Goal: Transaction & Acquisition: Purchase product/service

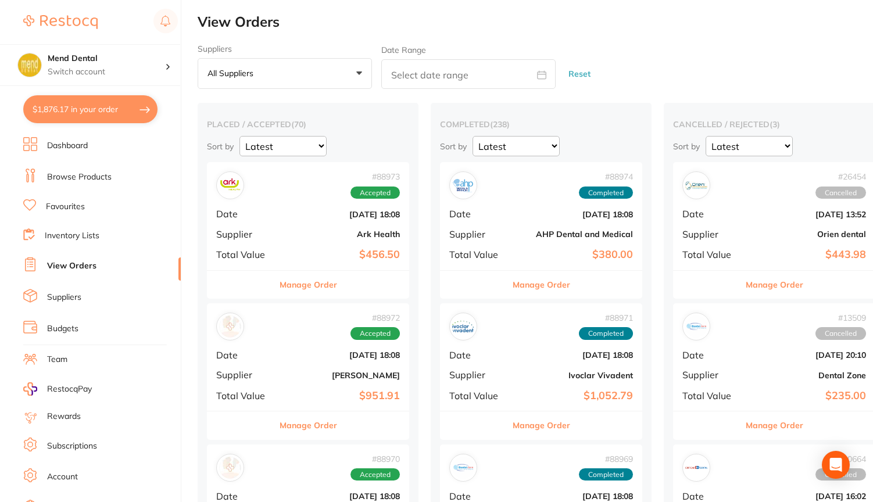
click at [119, 101] on button "$1,876.17 in your order" at bounding box center [90, 109] width 134 height 28
checkbox input "true"
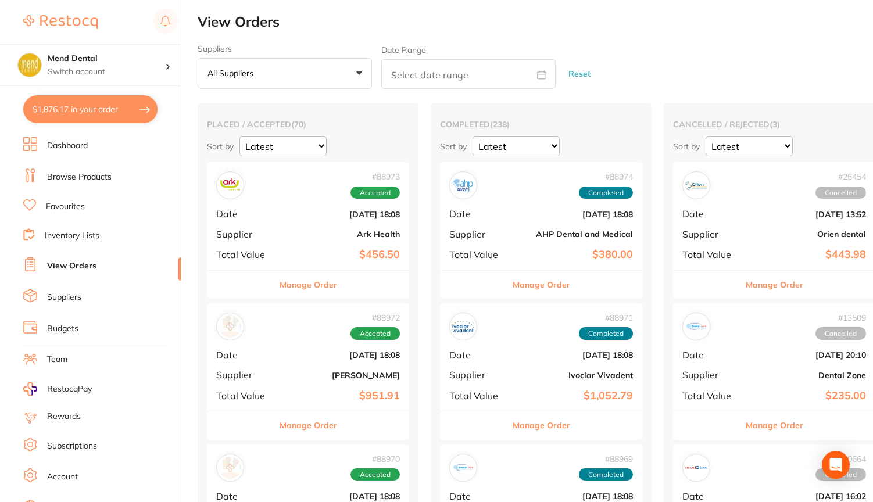
checkbox input "true"
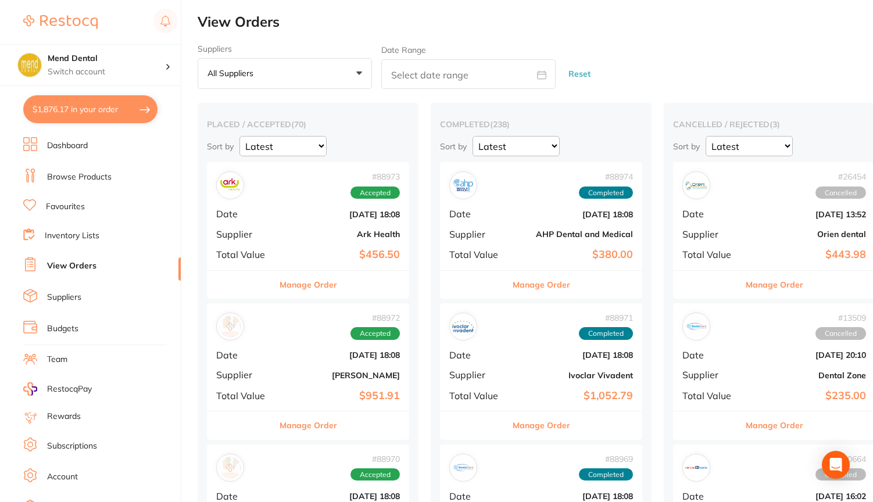
checkbox input "true"
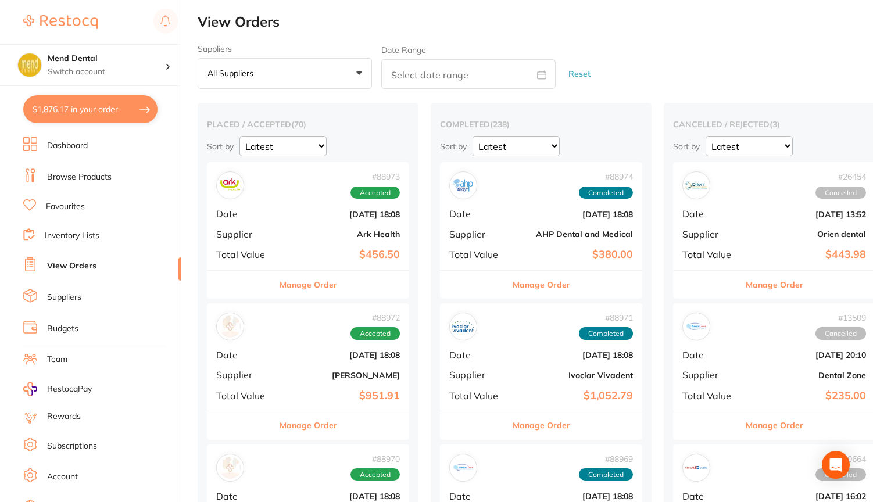
checkbox input "true"
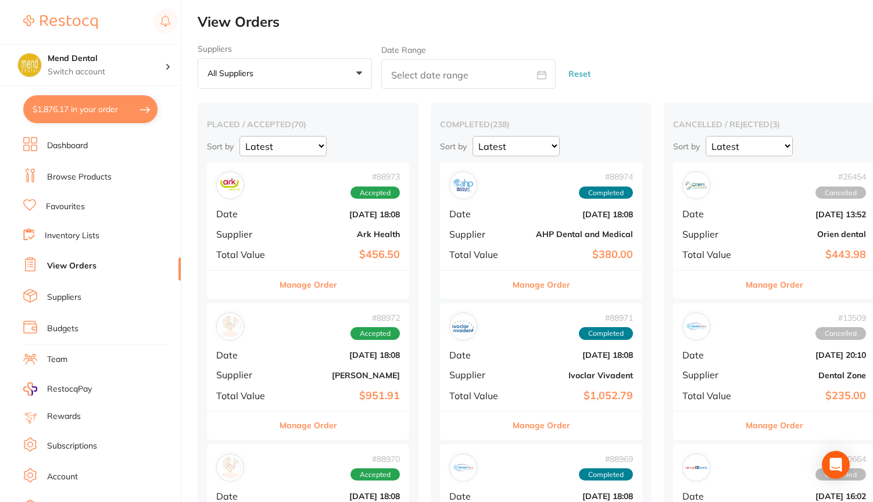
checkbox input "true"
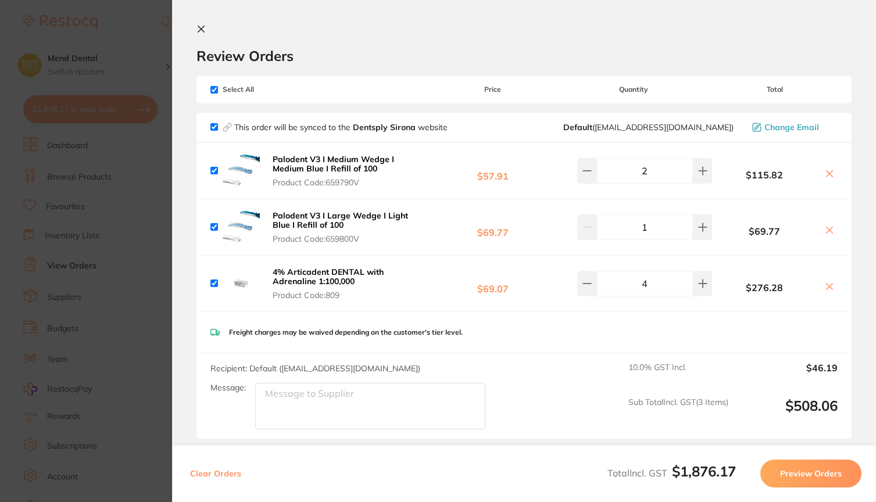
click at [85, 68] on section "Update RRP Set your pre negotiated price for this item. Item Agreed RRP (excl. …" at bounding box center [438, 251] width 876 height 502
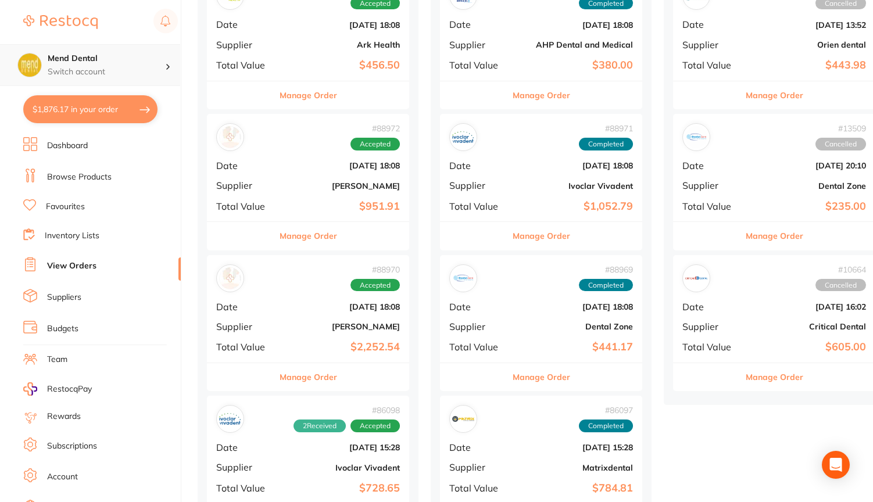
click at [144, 63] on h4 "Mend Dental" at bounding box center [106, 59] width 117 height 12
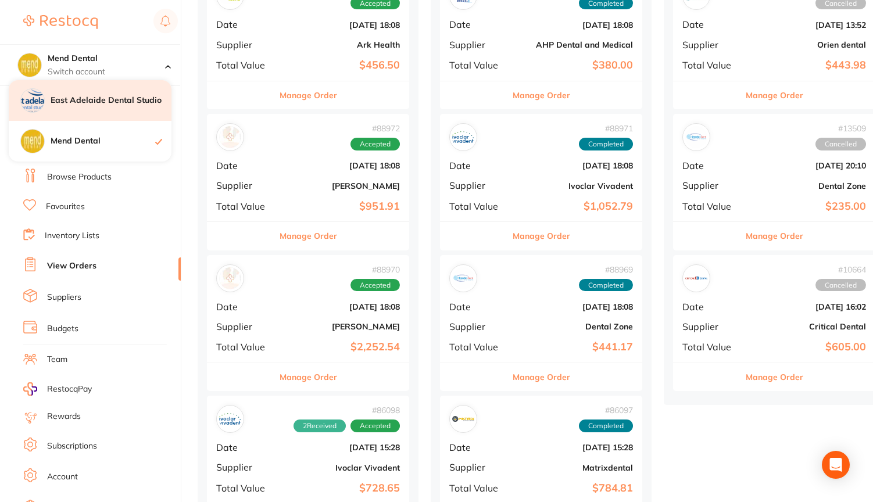
click at [130, 100] on h4 "East Adelaide Dental Studio" at bounding box center [111, 101] width 121 height 12
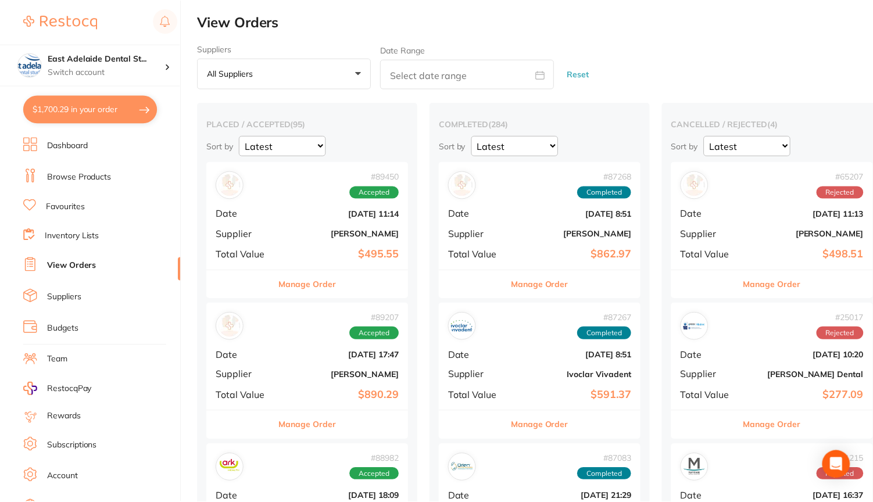
scroll to position [190, 0]
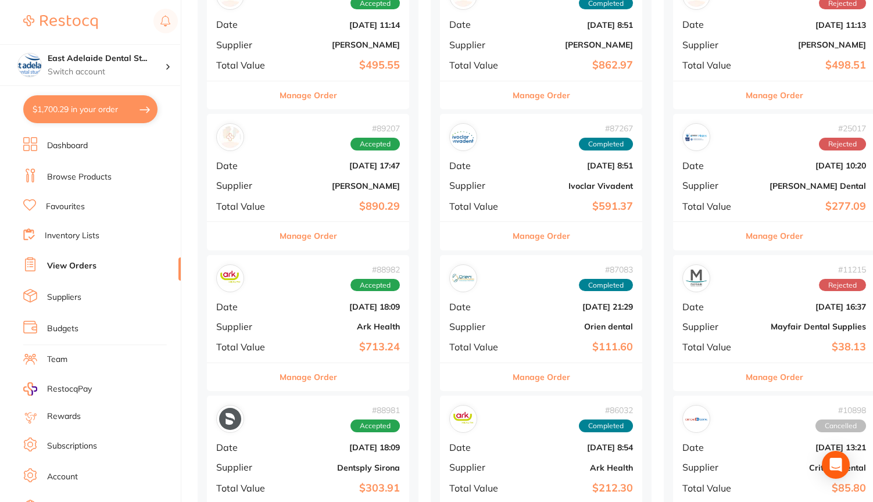
click at [78, 178] on link "Browse Products" at bounding box center [79, 177] width 65 height 12
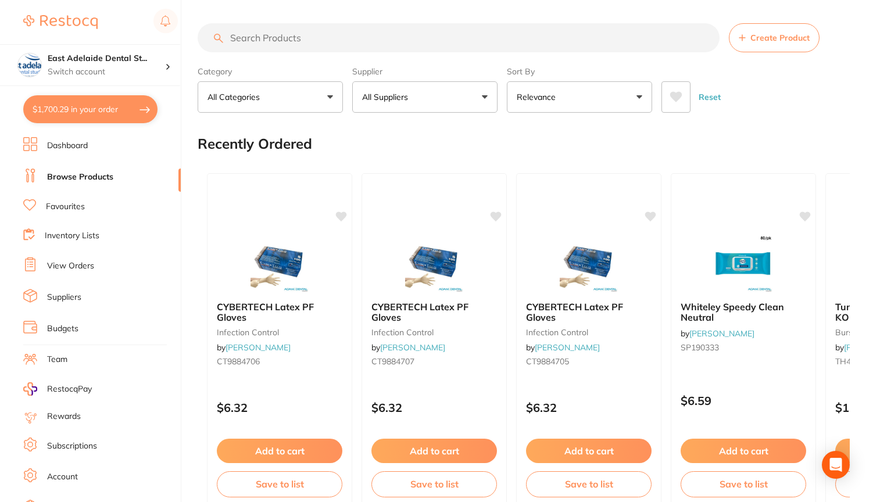
click at [298, 35] on input "search" at bounding box center [459, 37] width 522 height 29
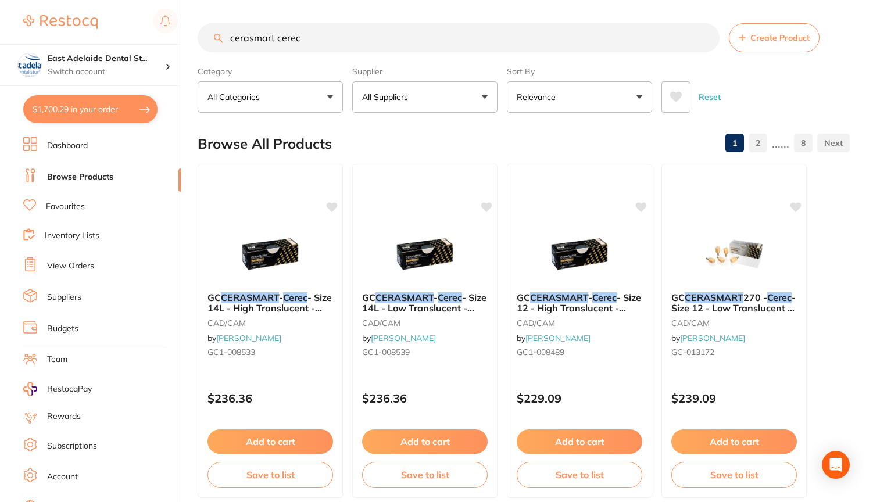
click at [263, 37] on input "cerasmart cerec" at bounding box center [459, 37] width 522 height 29
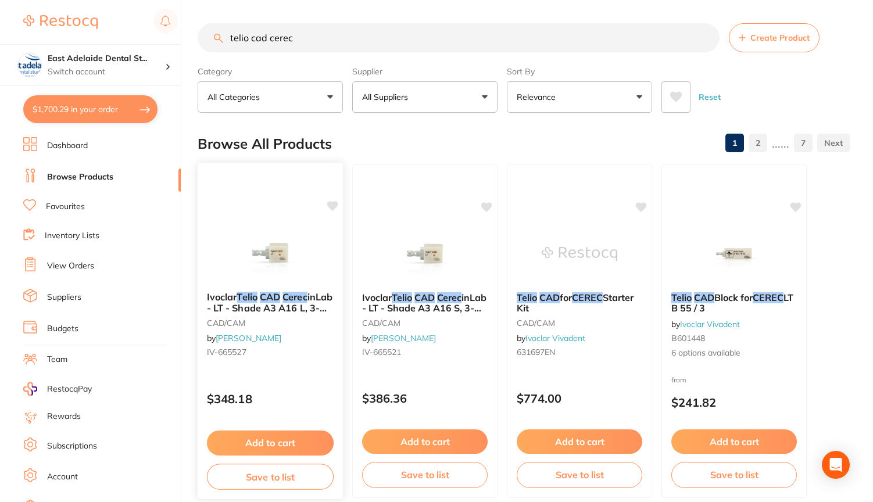
click at [283, 252] on img at bounding box center [270, 253] width 76 height 59
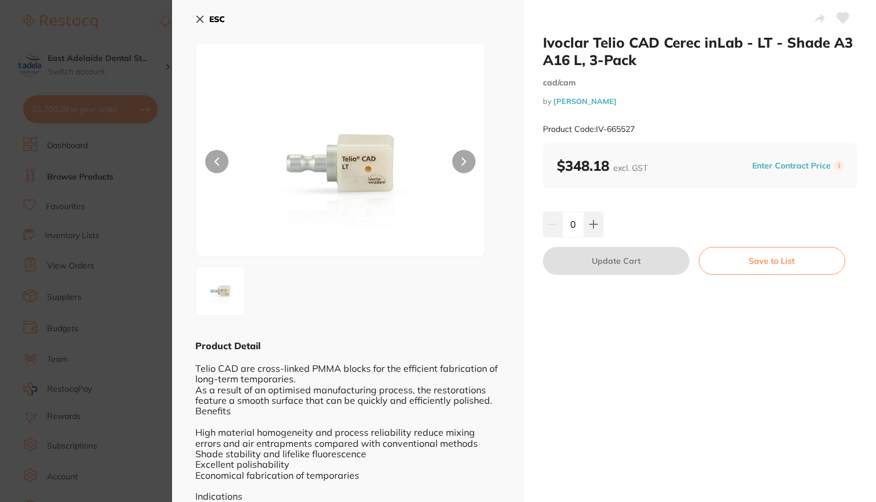
click at [202, 16] on icon at bounding box center [199, 19] width 9 height 9
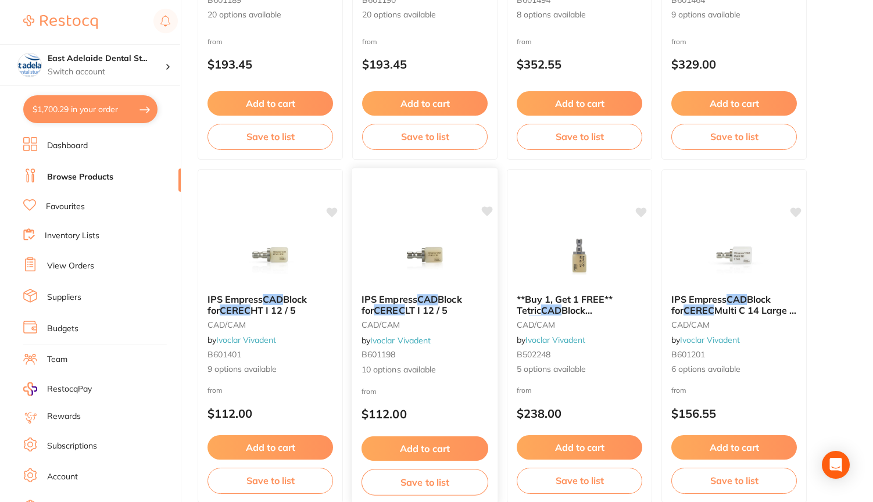
scroll to position [2757, 0]
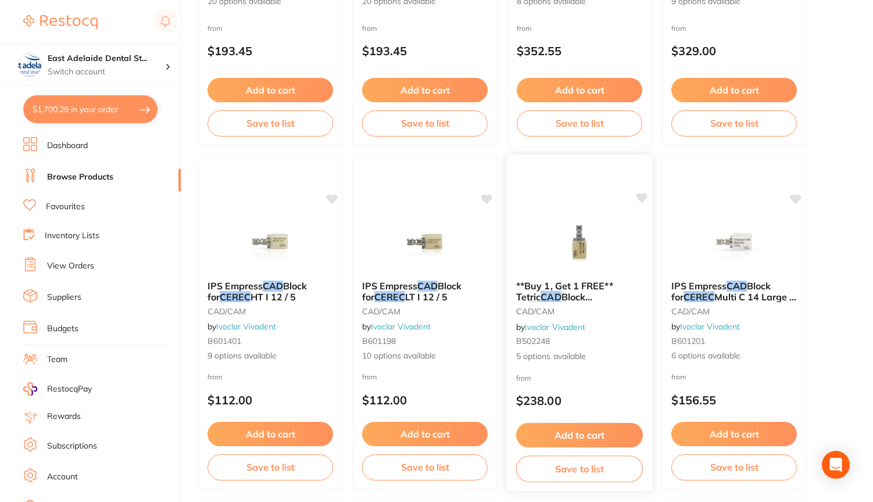
click at [581, 252] on img at bounding box center [579, 242] width 76 height 59
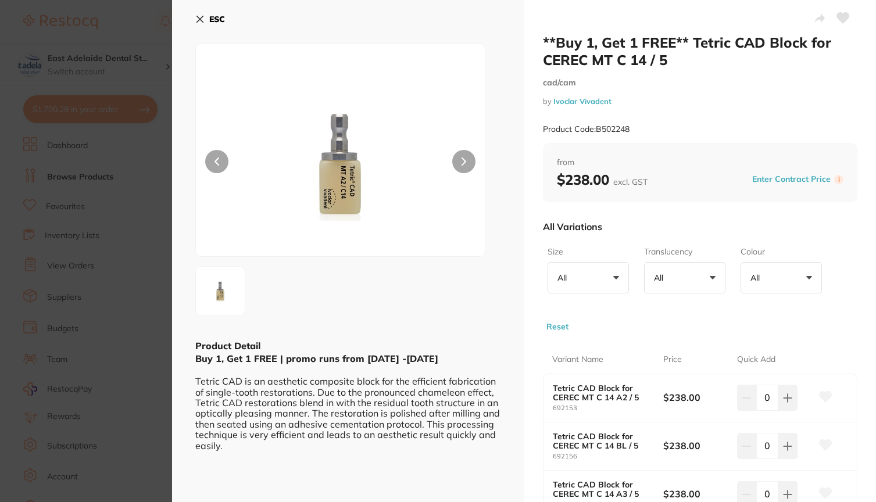
click at [202, 19] on icon at bounding box center [199, 19] width 9 height 9
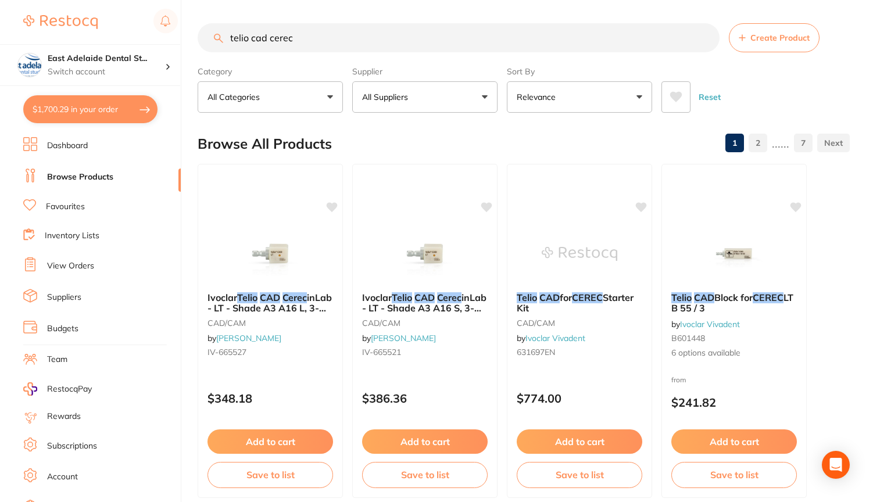
click at [258, 41] on input "telio cad cerec" at bounding box center [459, 37] width 522 height 29
drag, startPoint x: 280, startPoint y: 59, endPoint x: 600, endPoint y: 301, distance: 400.9
click at [600, 301] on em "CEREC" at bounding box center [587, 297] width 31 height 12
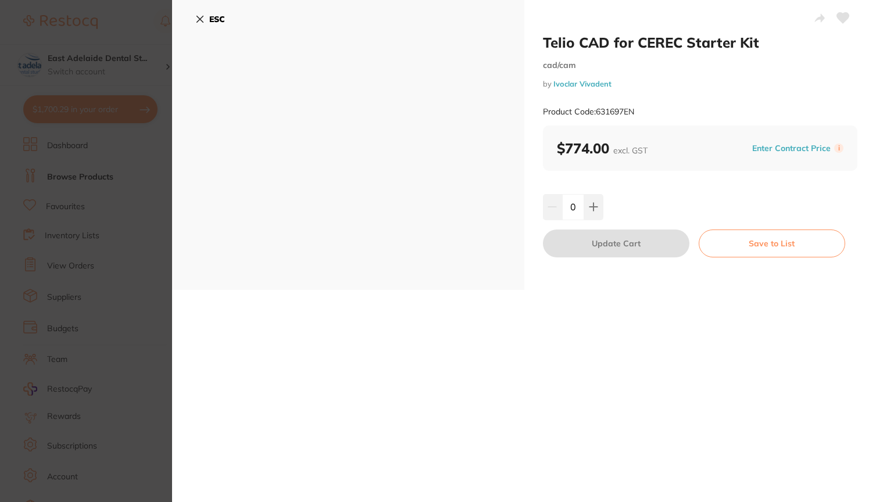
click at [199, 19] on icon at bounding box center [200, 19] width 6 height 6
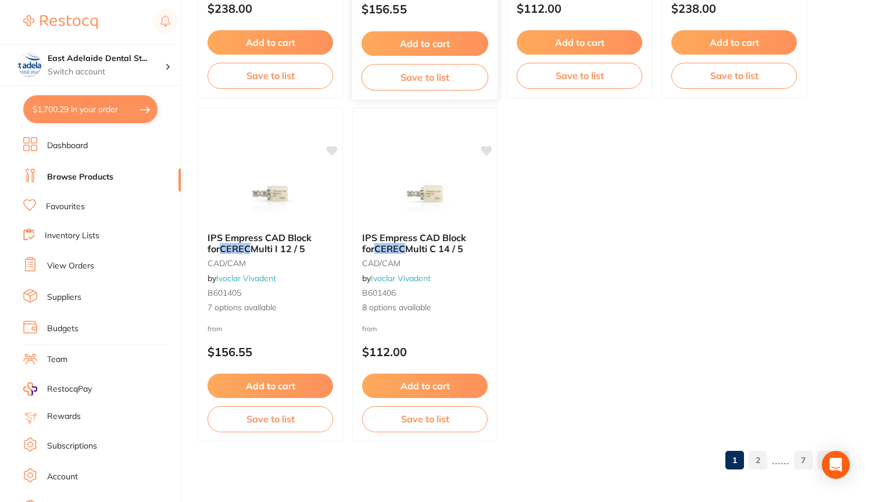
scroll to position [4524, 0]
click at [757, 460] on link "2" at bounding box center [758, 460] width 19 height 23
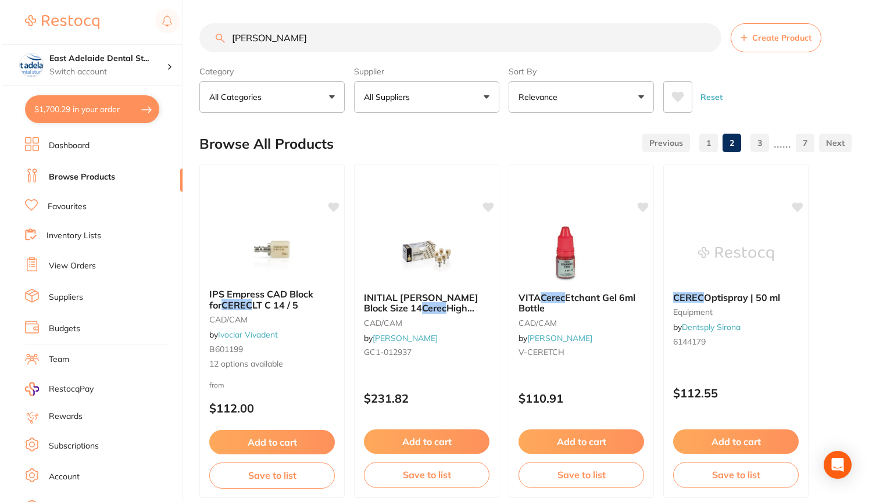
scroll to position [0, 0]
click at [267, 40] on input "telio cerec" at bounding box center [459, 37] width 522 height 29
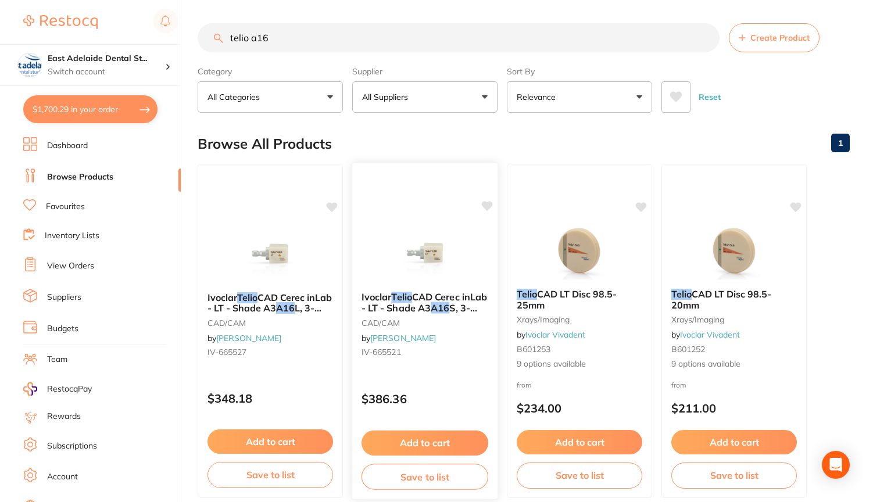
type input "telio a16"
click at [395, 310] on span "CAD Cerec inLab - LT - Shade A3" at bounding box center [425, 302] width 126 height 23
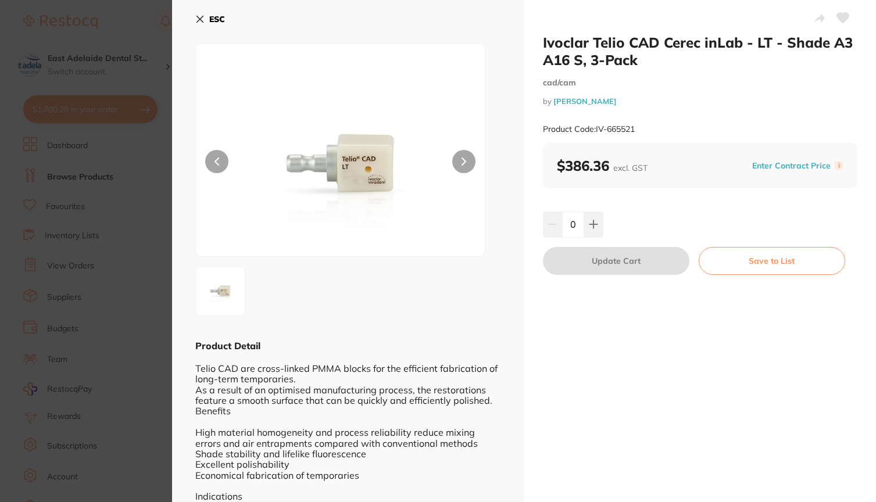
click at [202, 18] on icon at bounding box center [200, 19] width 6 height 6
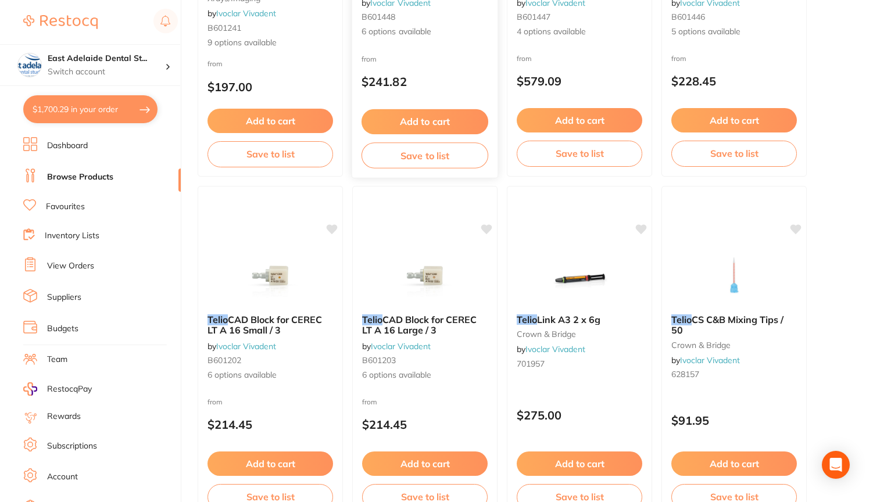
scroll to position [671, 0]
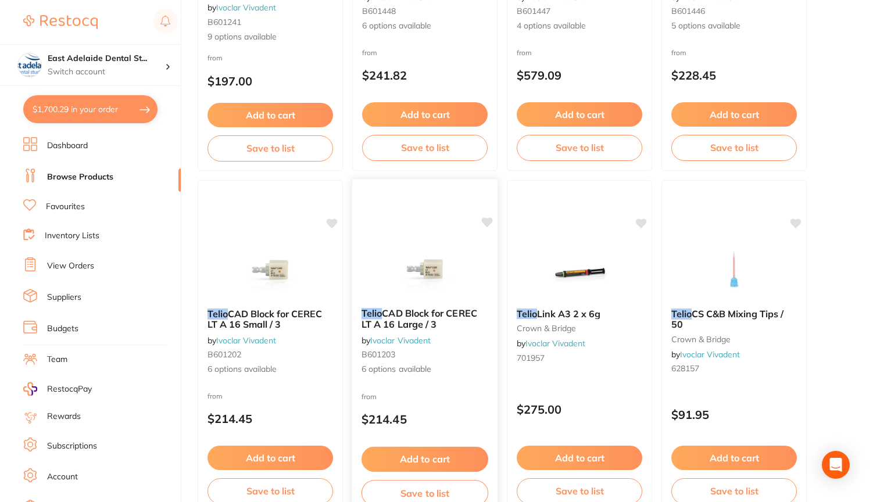
click at [420, 310] on span "CAD Block for CEREC LT A 16 Large / 3" at bounding box center [420, 319] width 116 height 23
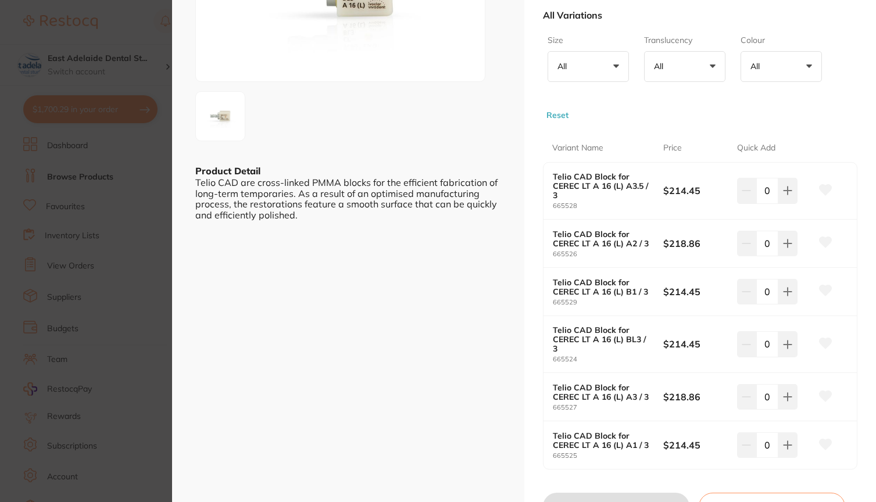
scroll to position [174, 0]
click at [786, 194] on icon at bounding box center [788, 192] width 8 height 8
type input "1"
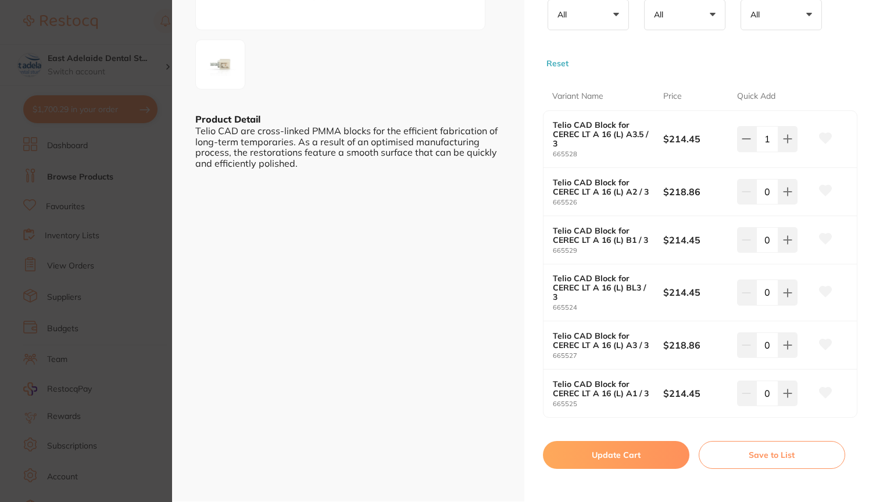
scroll to position [282, 0]
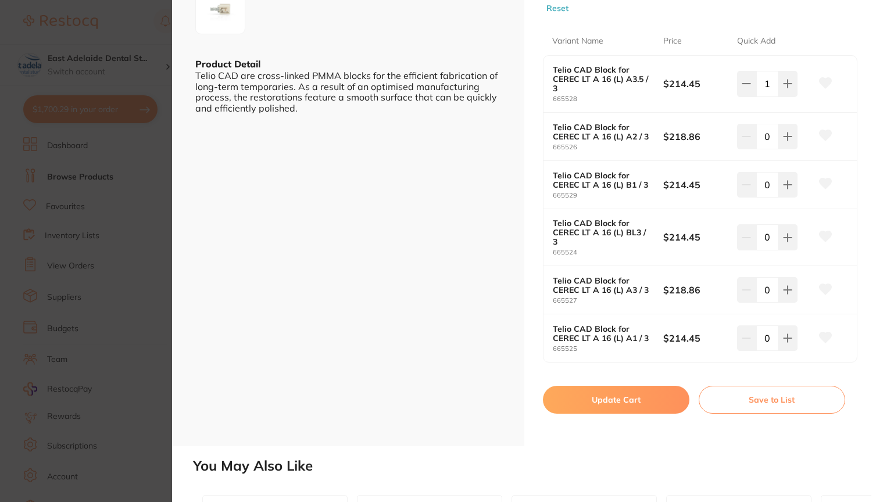
click at [587, 398] on button "Update Cart" at bounding box center [616, 400] width 146 height 28
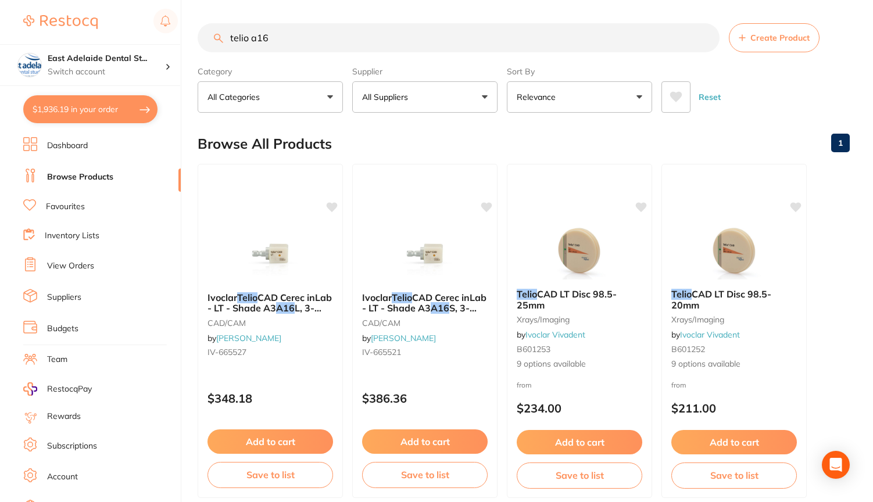
click at [331, 40] on input "telio a16" at bounding box center [459, 37] width 522 height 29
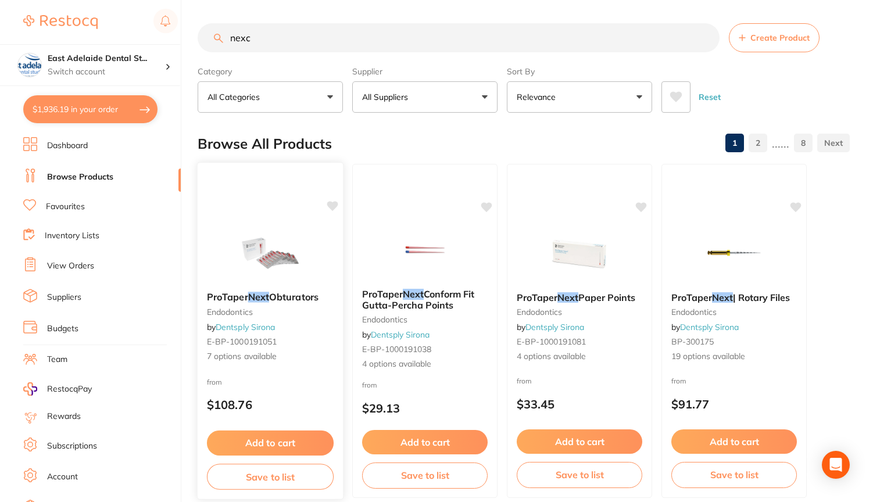
type input "nexco"
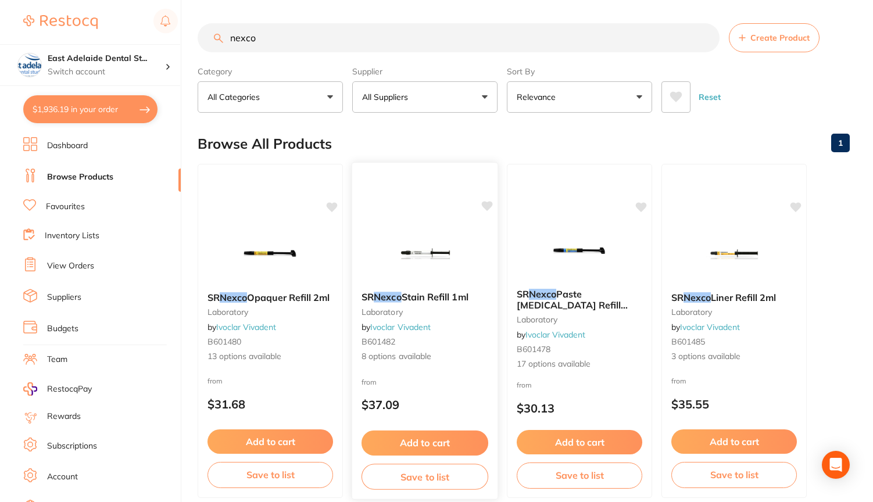
click at [399, 327] on link "Ivoclar Vivadent" at bounding box center [400, 327] width 60 height 10
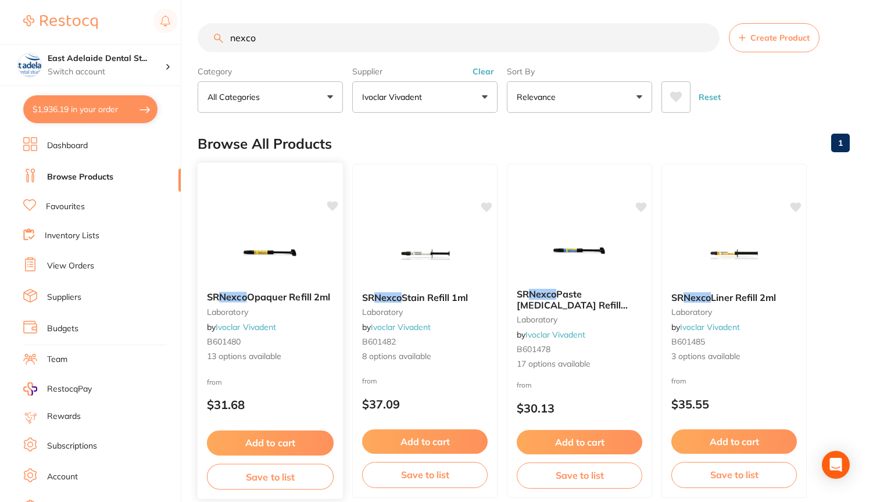
click at [262, 362] on span "13 options available" at bounding box center [270, 357] width 127 height 12
click at [410, 295] on span "Stain Refill 1ml" at bounding box center [435, 297] width 67 height 12
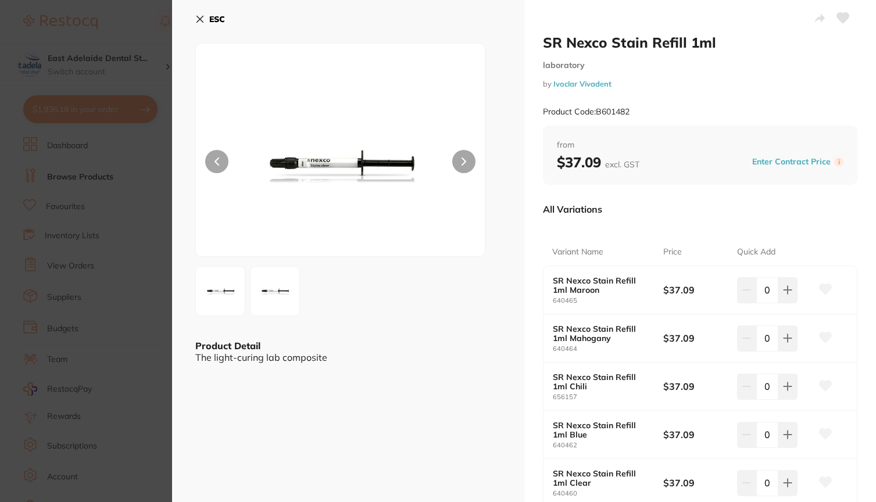
click at [205, 15] on button "ESC" at bounding box center [210, 19] width 30 height 20
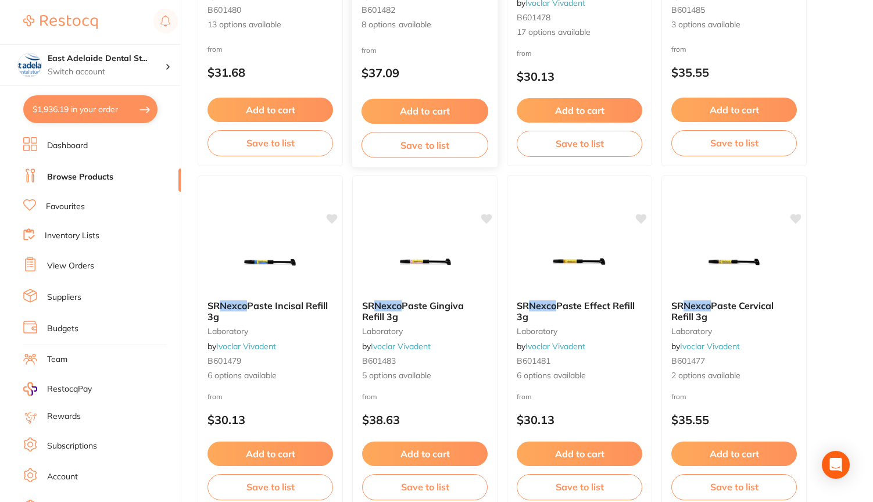
scroll to position [337, 0]
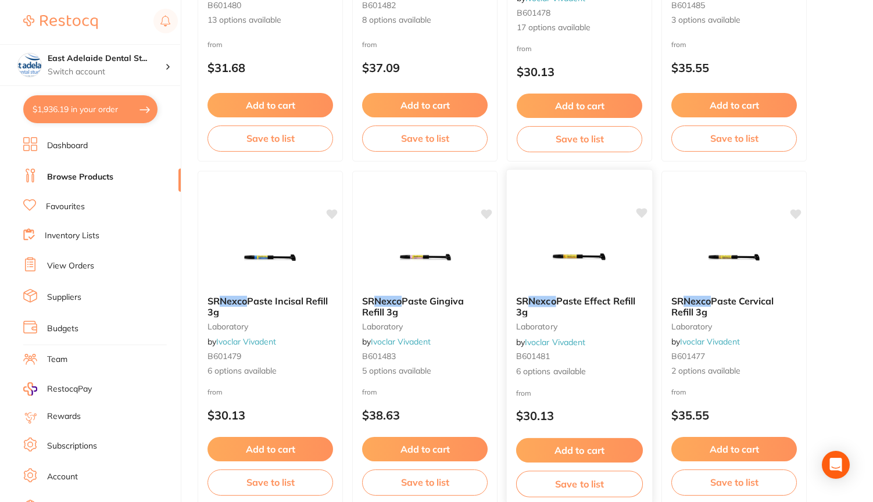
click at [540, 374] on span "6 options available" at bounding box center [579, 372] width 127 height 12
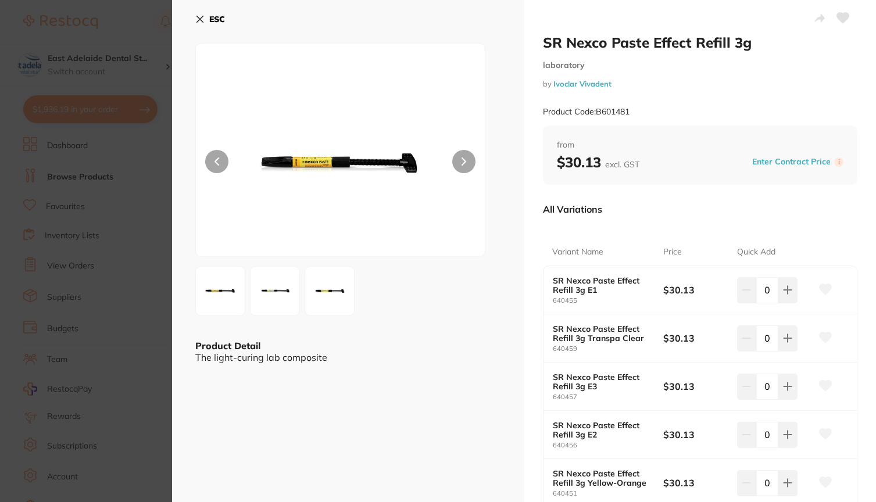
click at [197, 13] on button "ESC" at bounding box center [210, 19] width 30 height 20
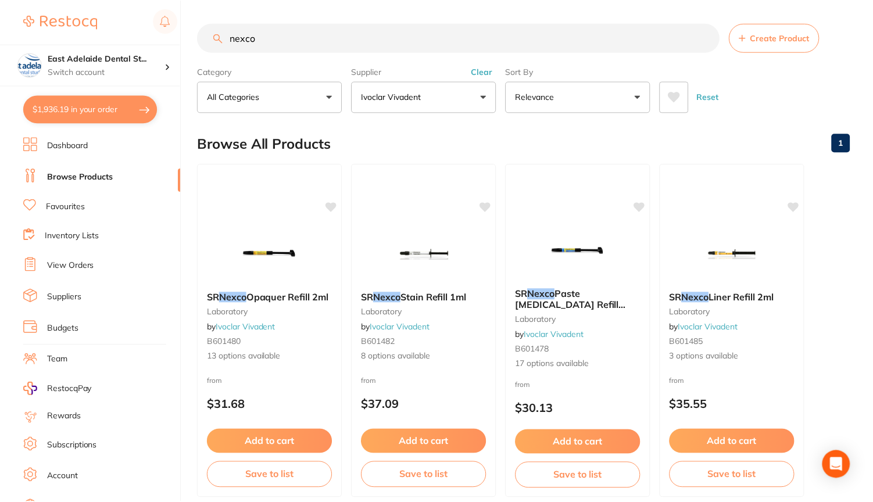
scroll to position [337, 0]
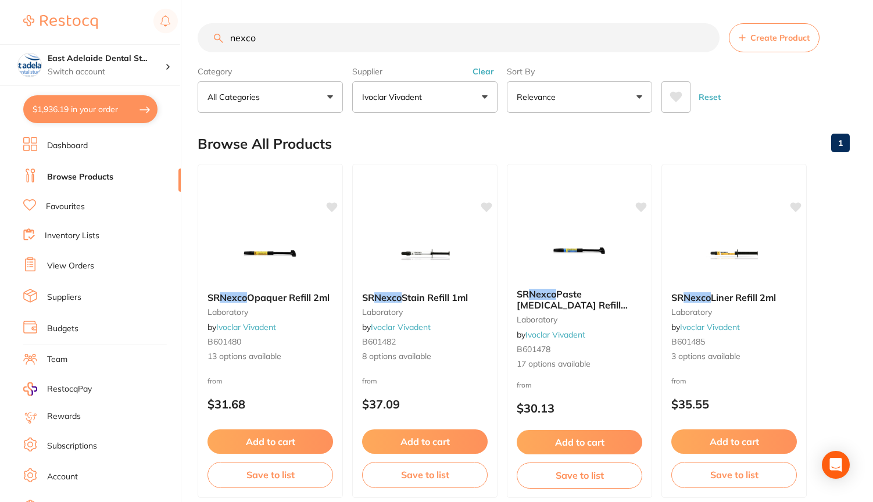
click at [288, 40] on input "nexco" at bounding box center [459, 37] width 522 height 29
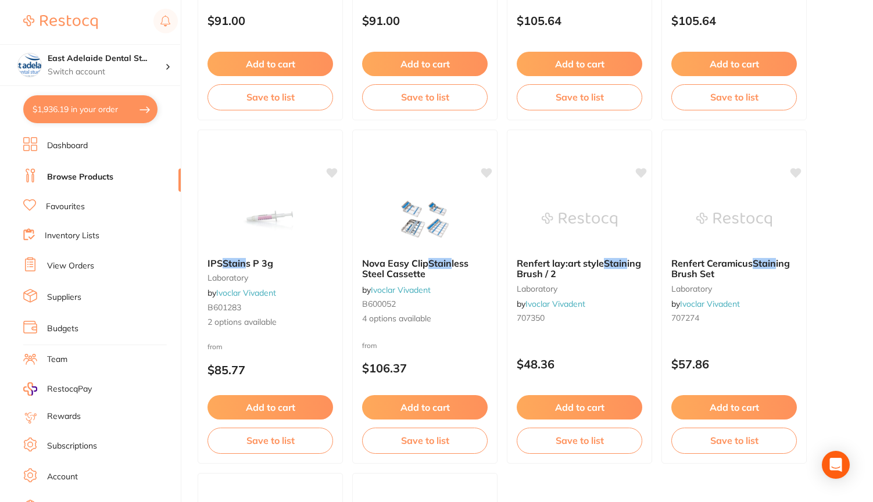
scroll to position [2764, 0]
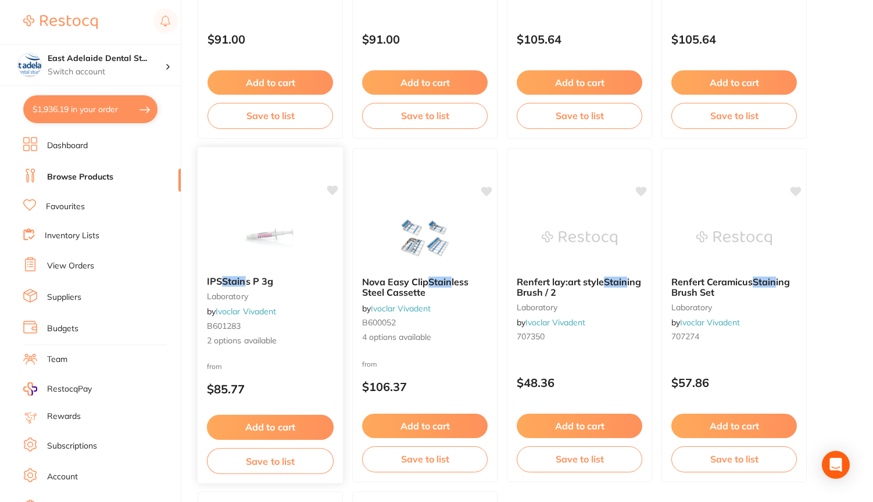
click at [242, 279] on em "Stain" at bounding box center [233, 282] width 23 height 12
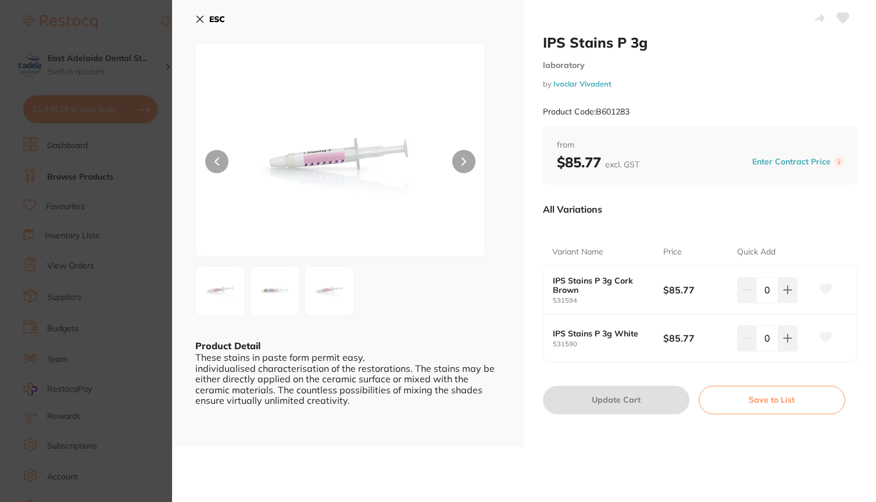
click at [202, 19] on icon at bounding box center [199, 19] width 9 height 9
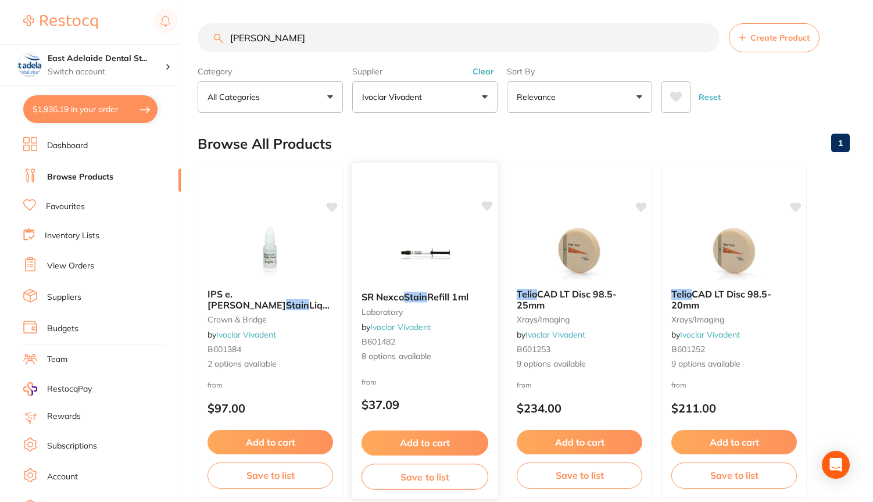
click at [407, 275] on img at bounding box center [425, 253] width 76 height 59
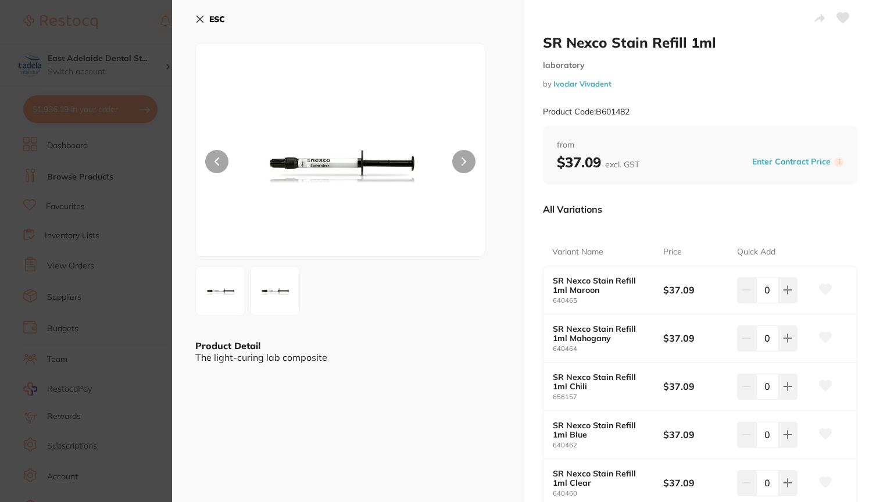
click at [204, 18] on icon at bounding box center [199, 19] width 9 height 9
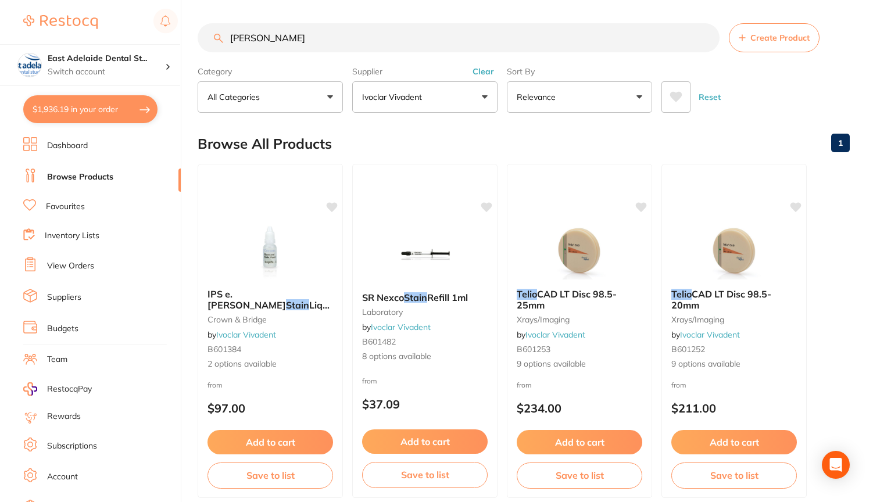
click at [280, 40] on input "[PERSON_NAME]" at bounding box center [459, 37] width 522 height 29
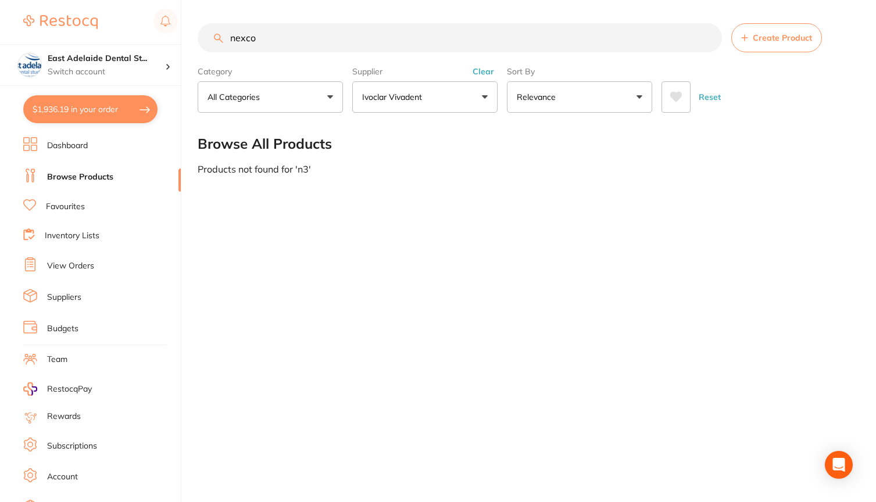
type input "nexco"
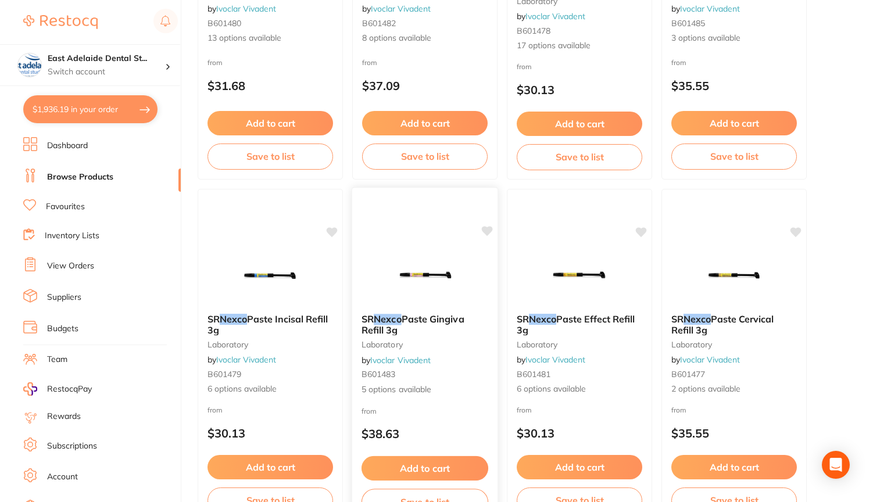
scroll to position [319, 0]
click at [260, 377] on small "B601479" at bounding box center [270, 374] width 127 height 9
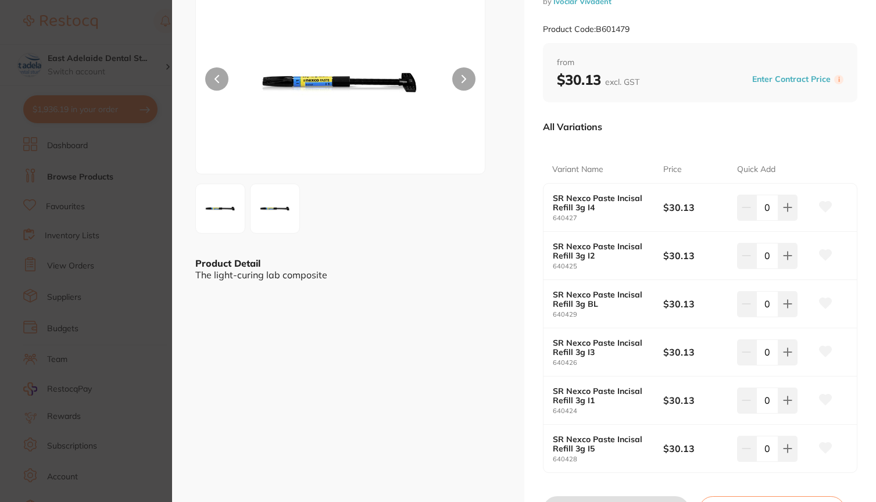
scroll to position [140, 0]
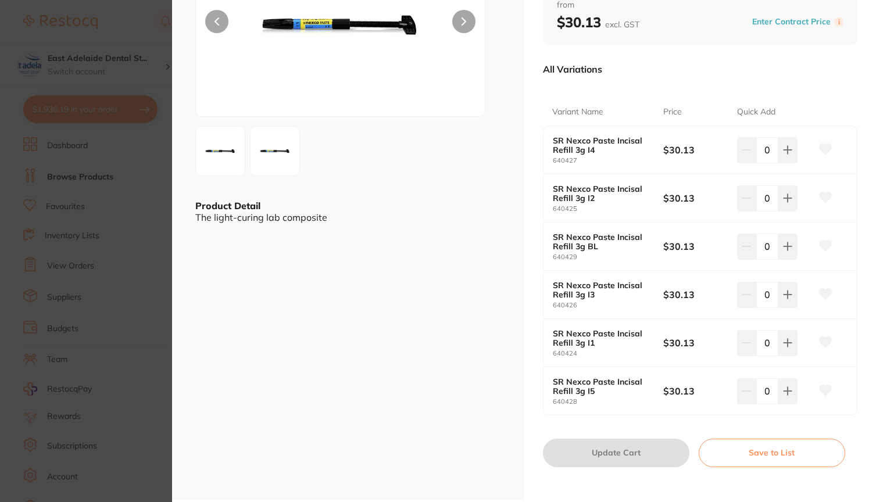
click at [220, 19] on button at bounding box center [216, 21] width 23 height 23
click at [158, 28] on section "SR Nexco Paste Incisal Refill 3g laboratory by Ivoclar Vivadent Product Code: B…" at bounding box center [438, 251] width 876 height 502
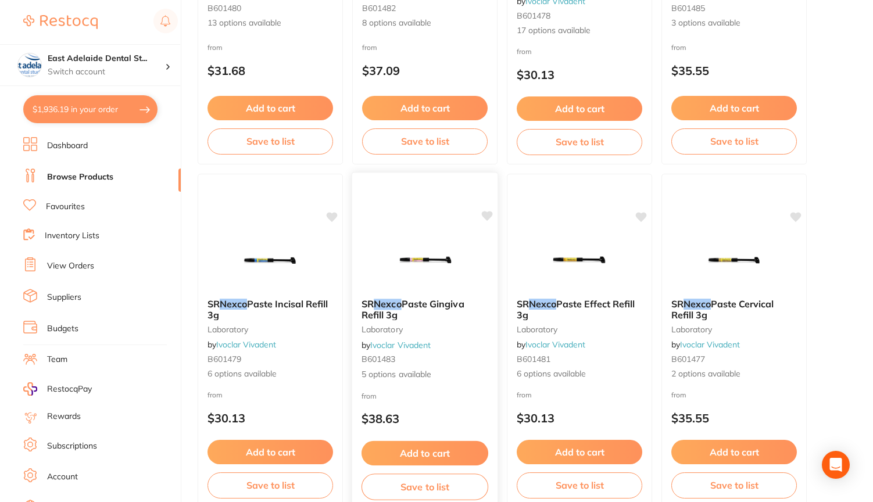
scroll to position [337, 0]
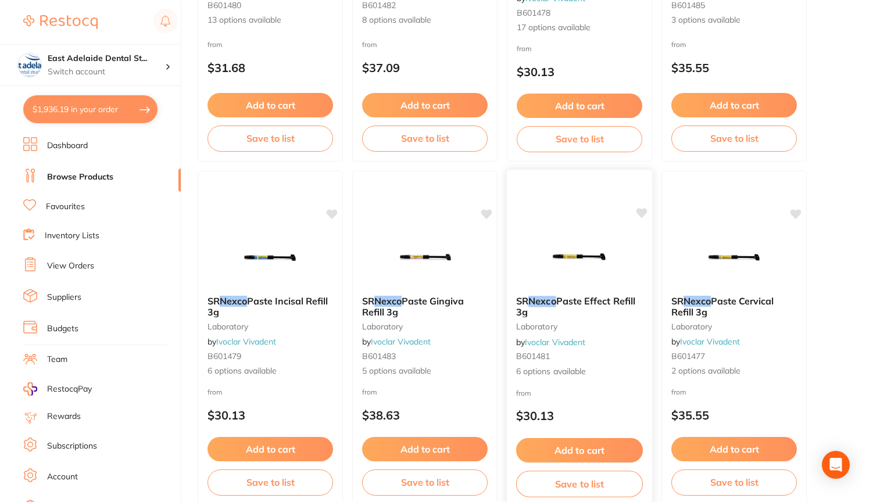
click at [565, 306] on span "Paste Effect Refill 3g" at bounding box center [575, 306] width 119 height 23
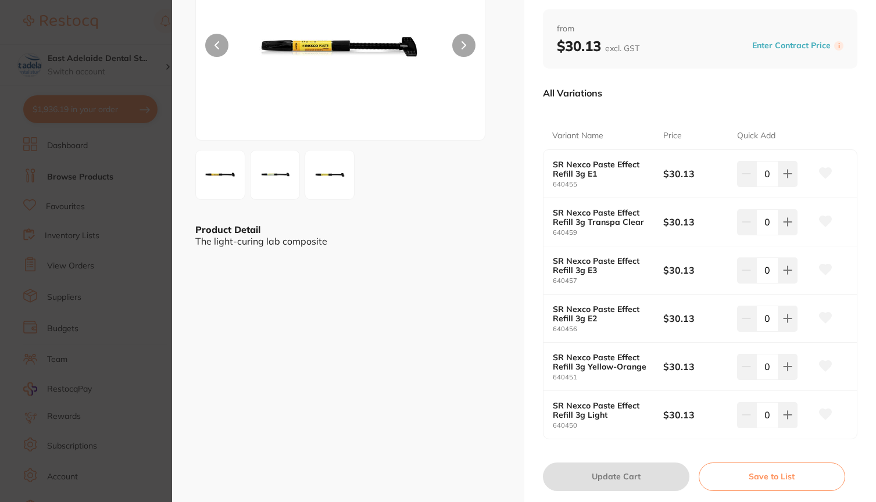
scroll to position [115, 0]
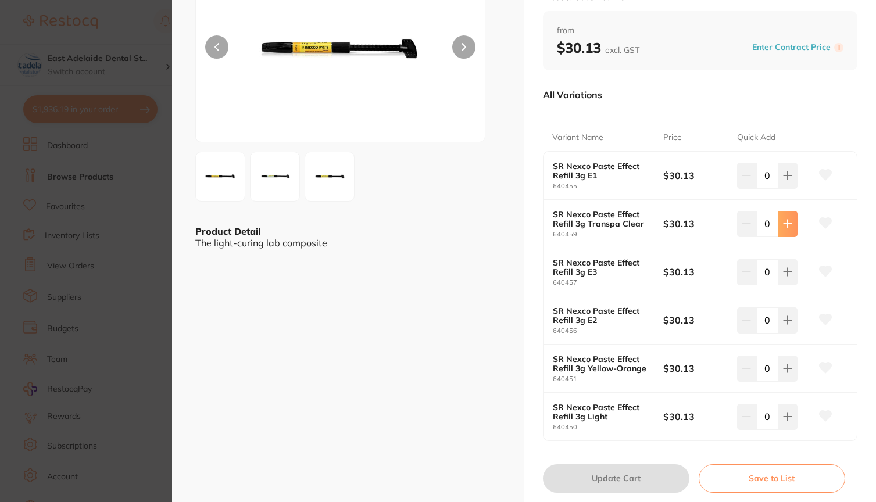
click at [792, 188] on button at bounding box center [787, 176] width 19 height 26
type input "1"
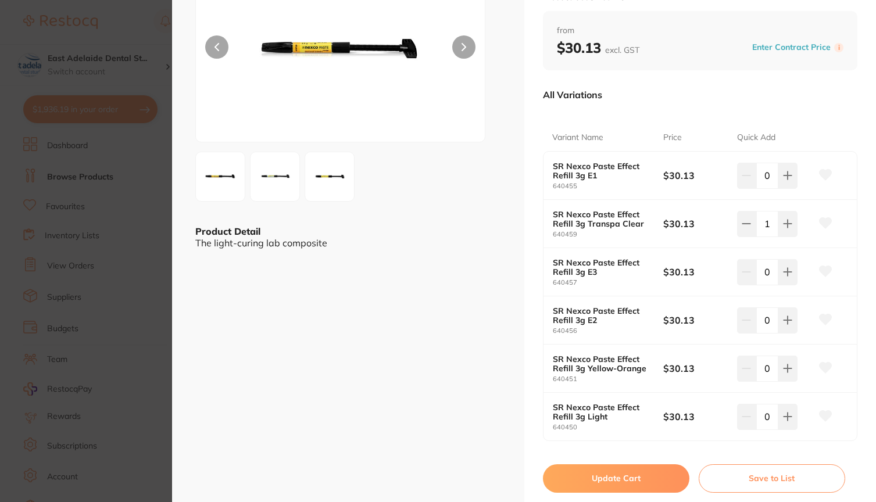
click at [610, 469] on button "Update Cart" at bounding box center [616, 478] width 146 height 28
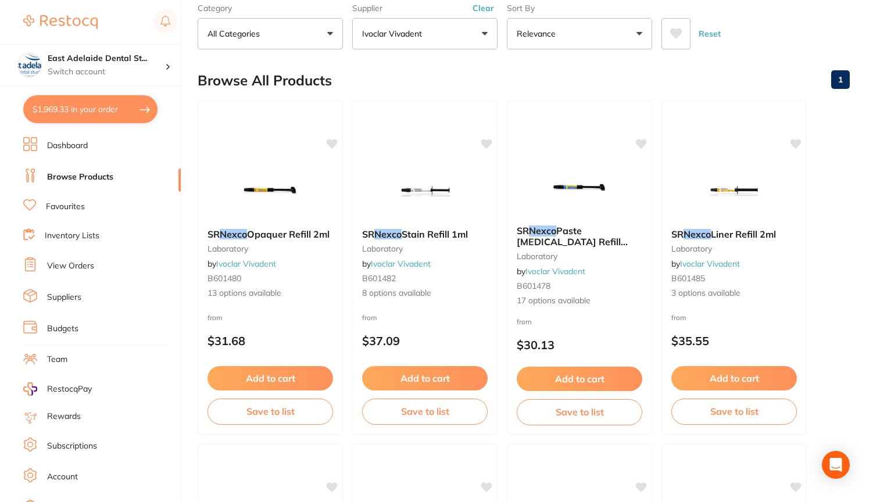
scroll to position [66, 0]
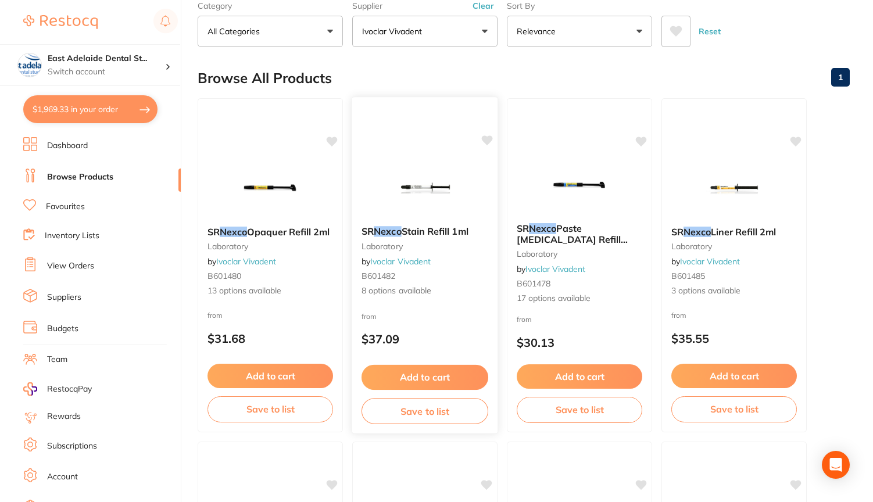
click at [395, 221] on div "SR Nexco Stain Refill 1ml laboratory by Ivoclar Vivadent B601482 8 options avai…" at bounding box center [424, 262] width 145 height 90
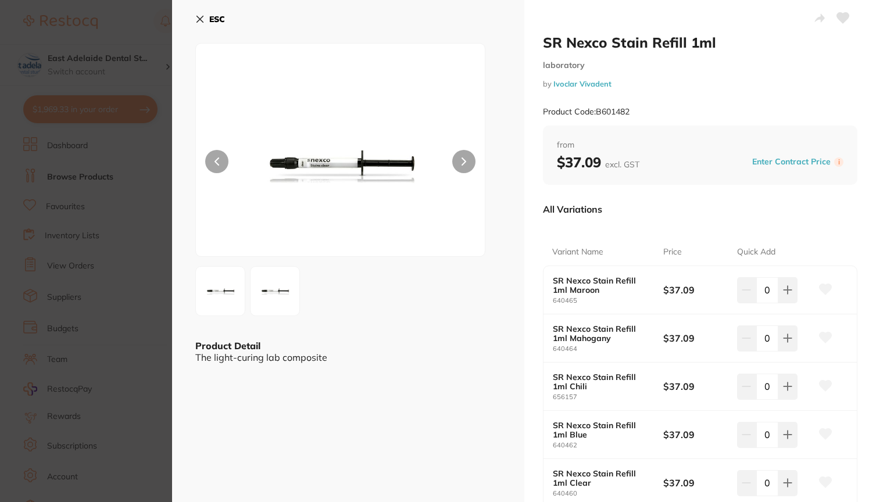
click at [213, 20] on b "ESC" at bounding box center [217, 19] width 16 height 10
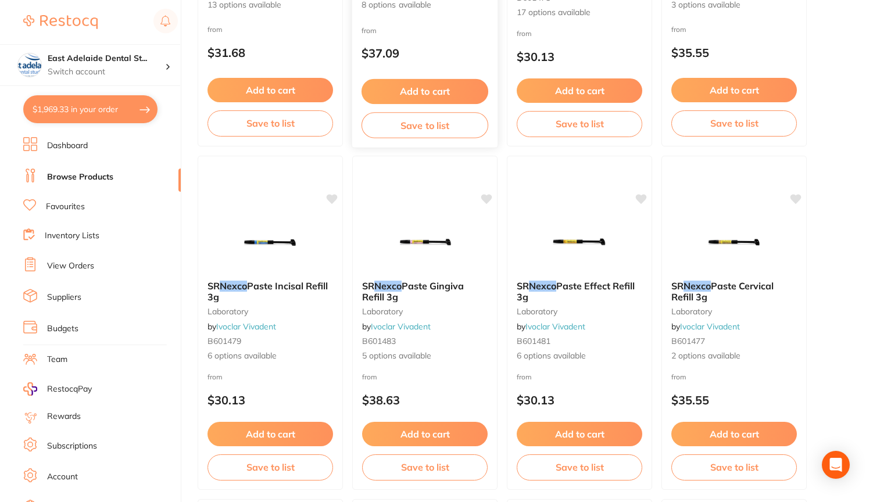
scroll to position [355, 0]
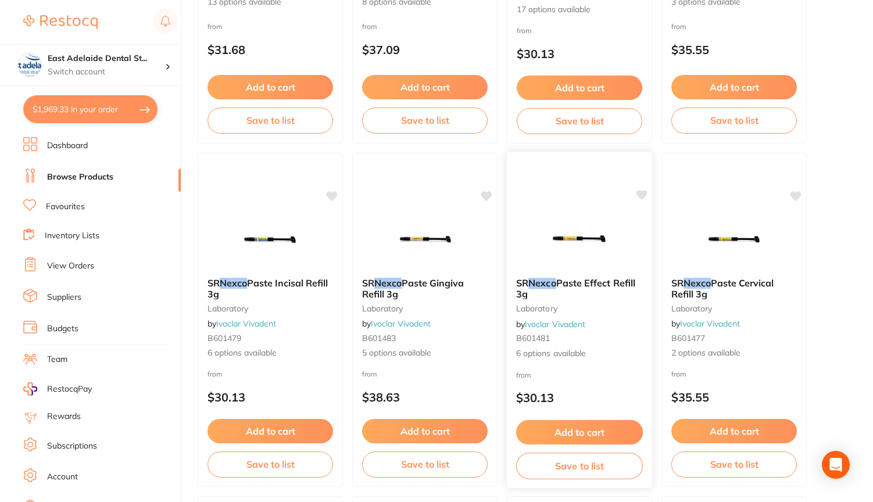
click at [565, 286] on span "Paste Effect Refill 3g" at bounding box center [575, 288] width 119 height 23
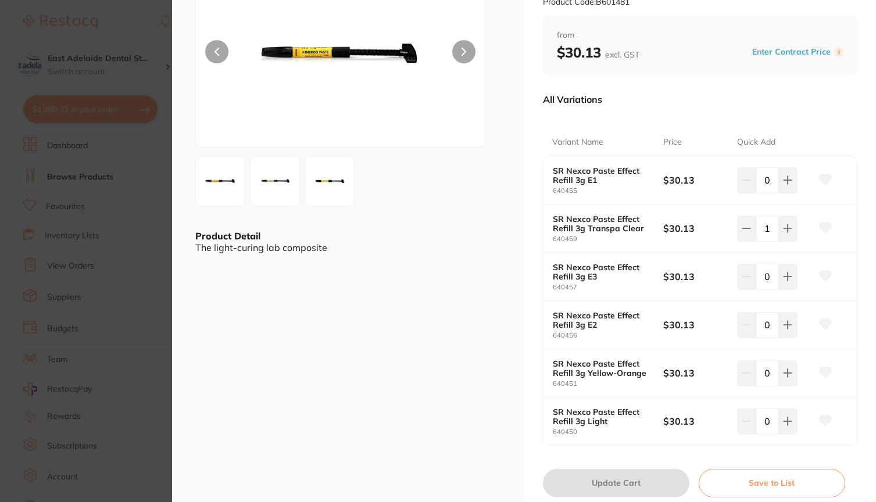
scroll to position [106, 0]
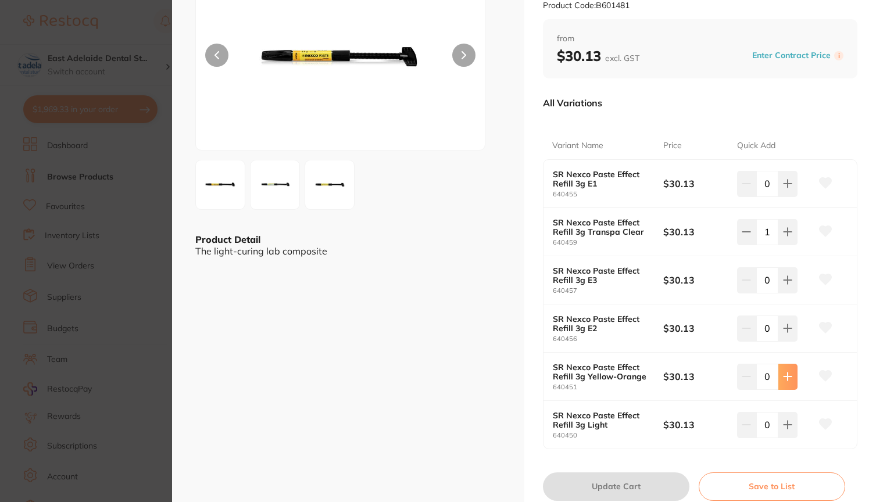
click at [786, 188] on icon at bounding box center [787, 183] width 9 height 9
type input "1"
click at [584, 480] on button "Update Cart" at bounding box center [616, 487] width 146 height 28
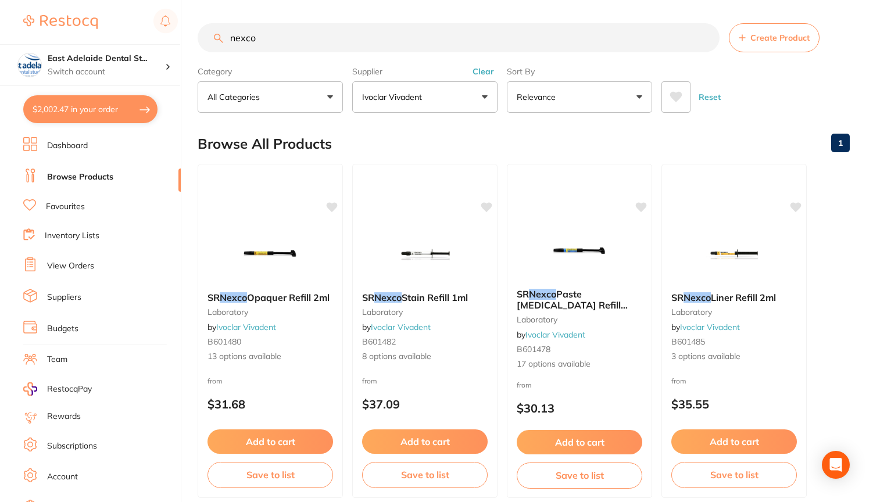
click at [277, 44] on input "nexco" at bounding box center [459, 37] width 522 height 29
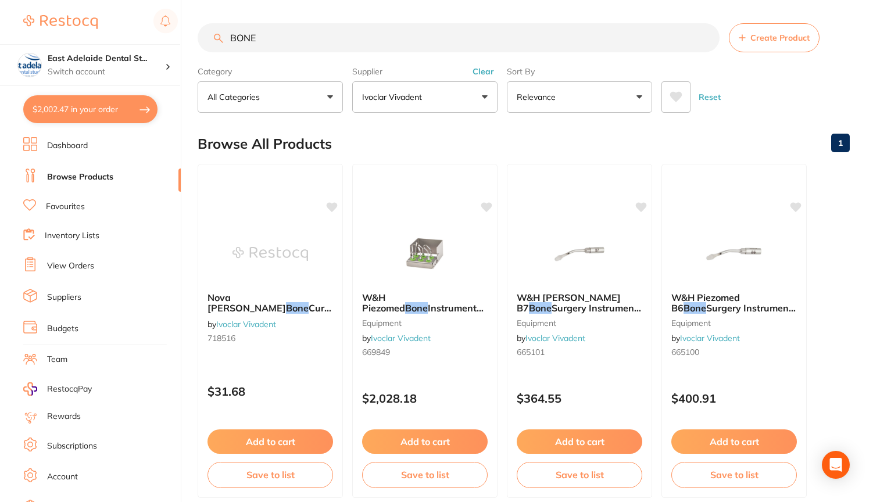
click at [289, 46] on input "BONE" at bounding box center [459, 37] width 522 height 29
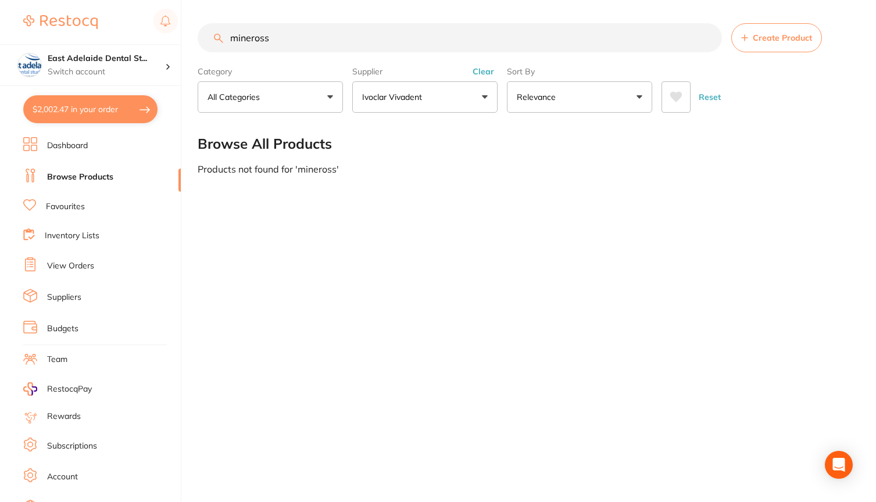
type input "mineross"
click at [483, 104] on button "Ivoclar Vivadent" at bounding box center [424, 96] width 145 height 31
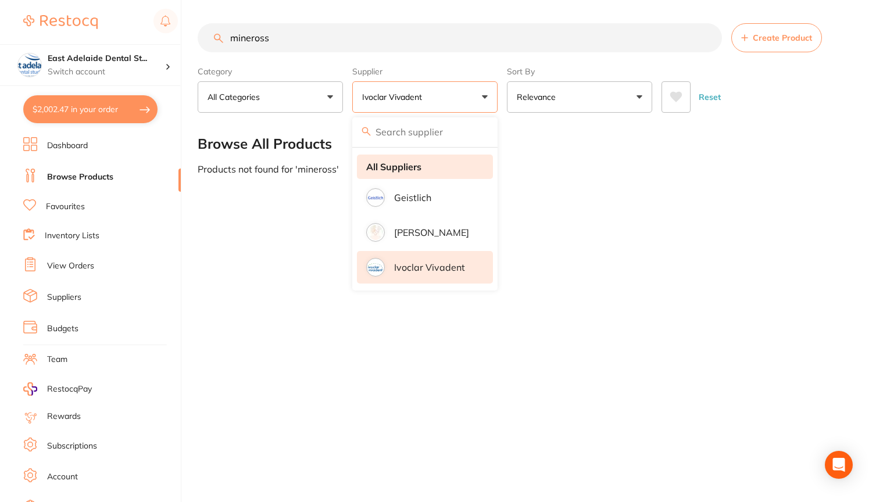
click at [408, 166] on strong "All Suppliers" at bounding box center [393, 167] width 55 height 10
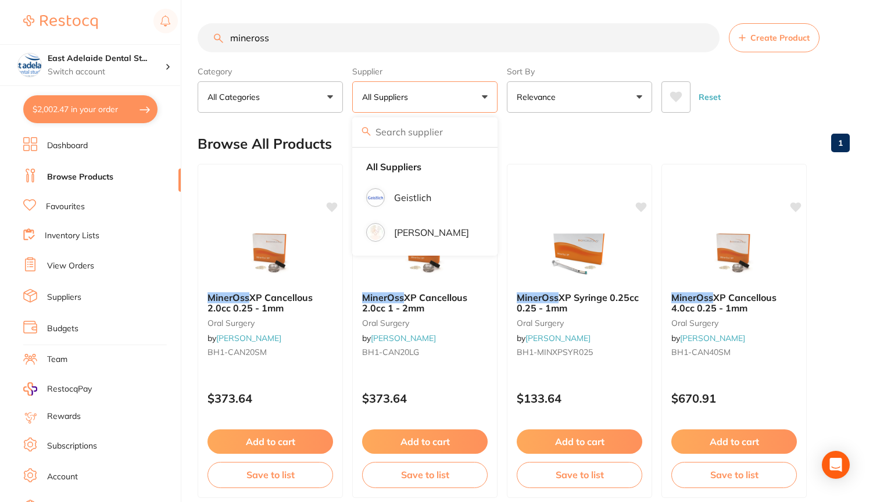
click at [560, 64] on div "Sort By Relevance Highest Price Lowest Price On Sale Relevance Clear" at bounding box center [579, 87] width 145 height 51
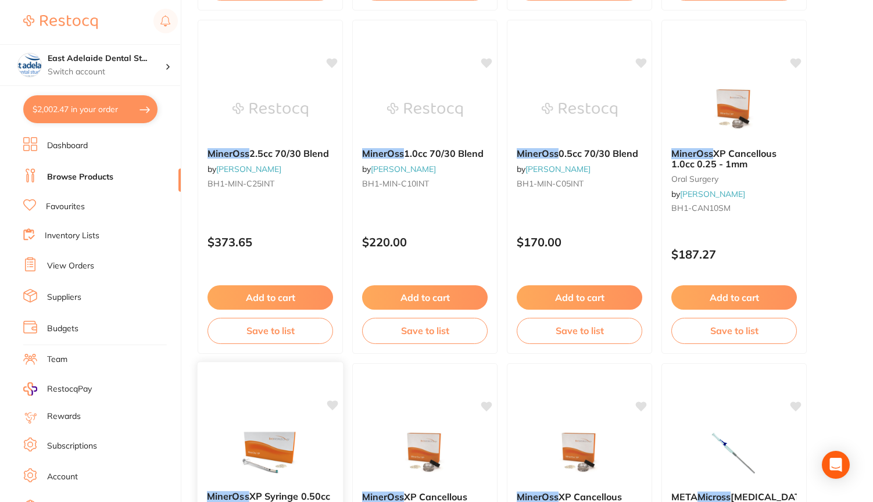
scroll to position [479, 0]
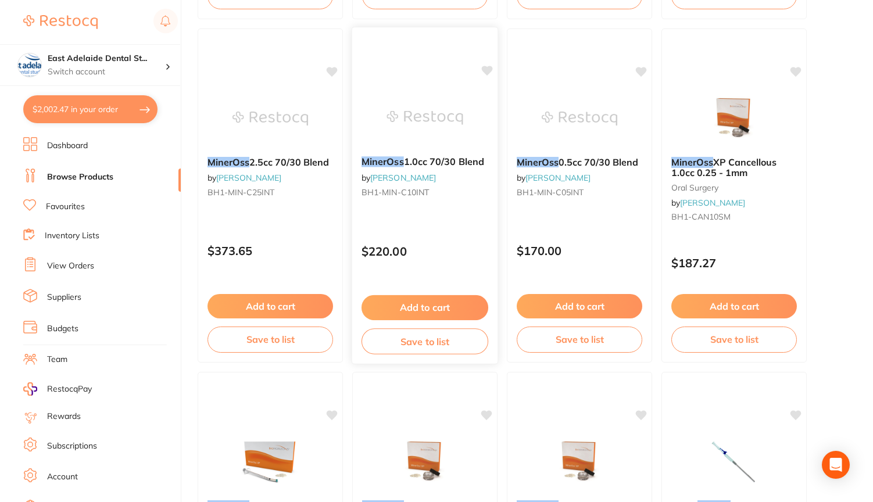
click at [410, 159] on span "1.0cc 70/30 Blend" at bounding box center [444, 162] width 80 height 12
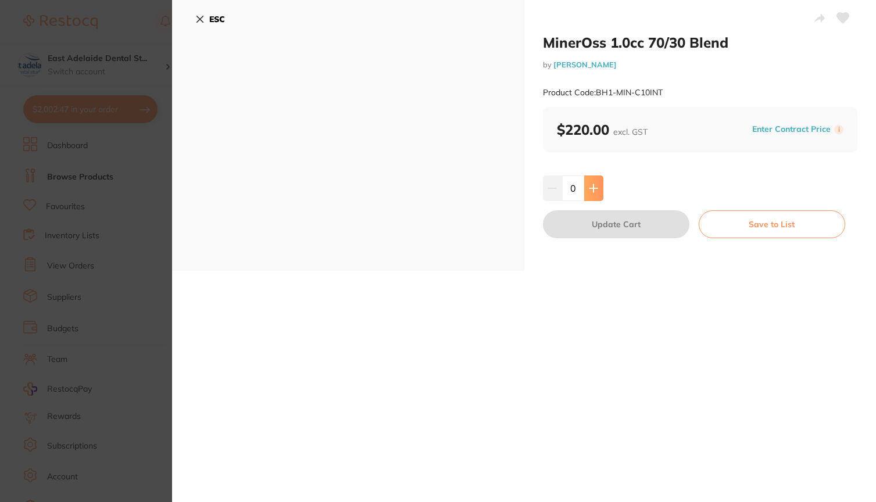
click at [592, 184] on icon at bounding box center [593, 188] width 8 height 8
type input "1"
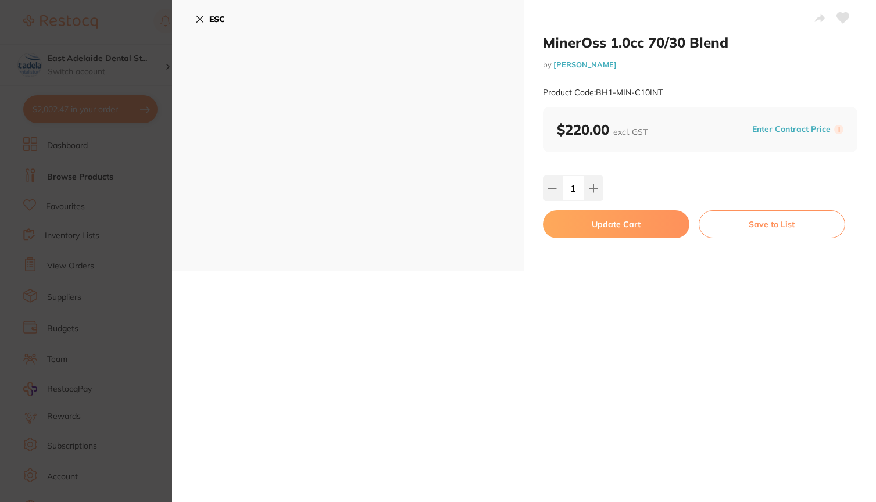
click at [603, 234] on button "Update Cart" at bounding box center [616, 224] width 146 height 28
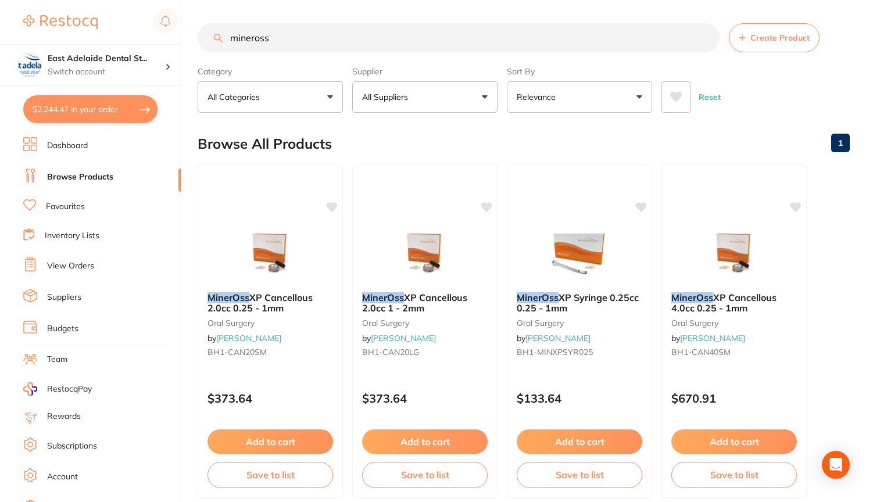
click at [301, 41] on input "mineross" at bounding box center [459, 37] width 522 height 29
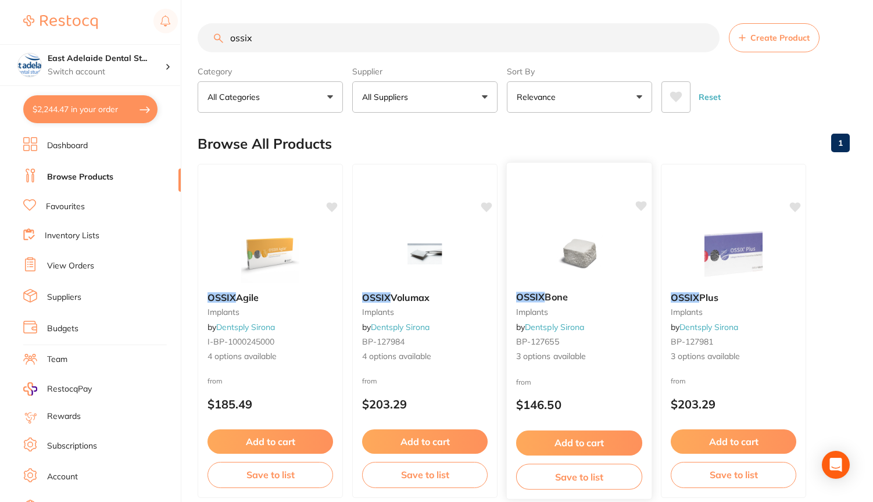
type input "ossix"
click at [571, 276] on img at bounding box center [579, 253] width 76 height 59
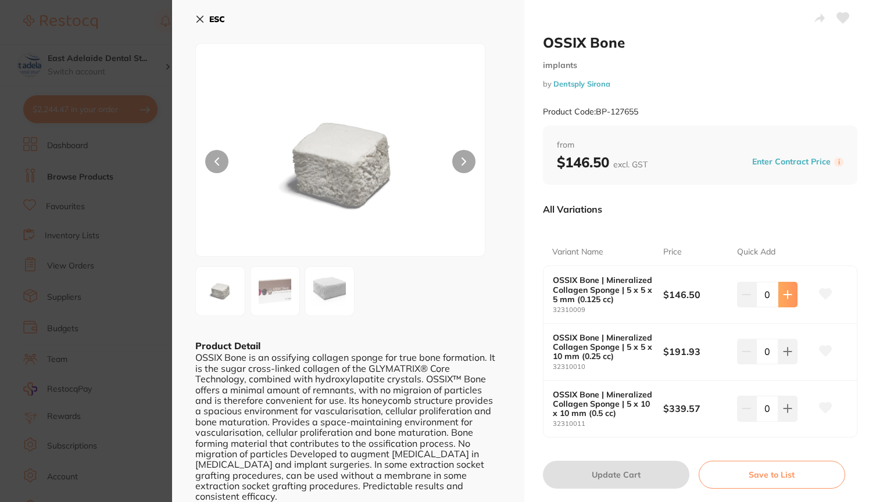
click at [789, 293] on icon at bounding box center [788, 295] width 8 height 8
type input "1"
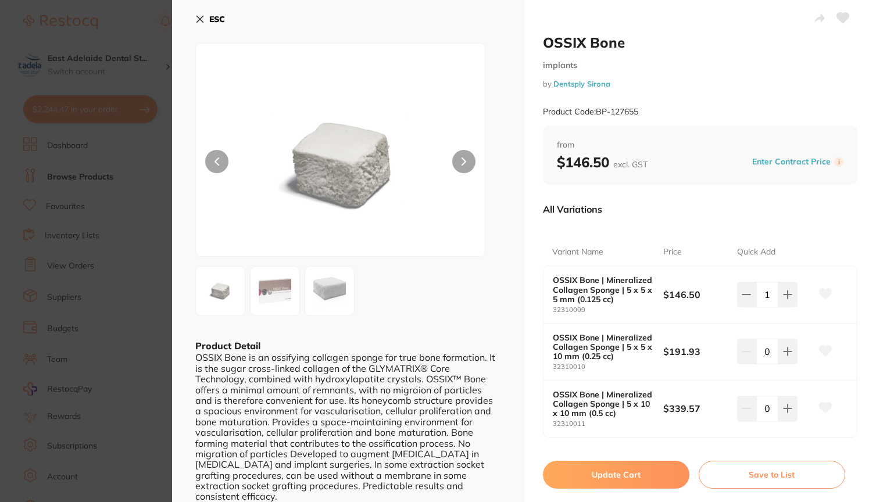
click at [603, 471] on button "Update Cart" at bounding box center [616, 475] width 146 height 28
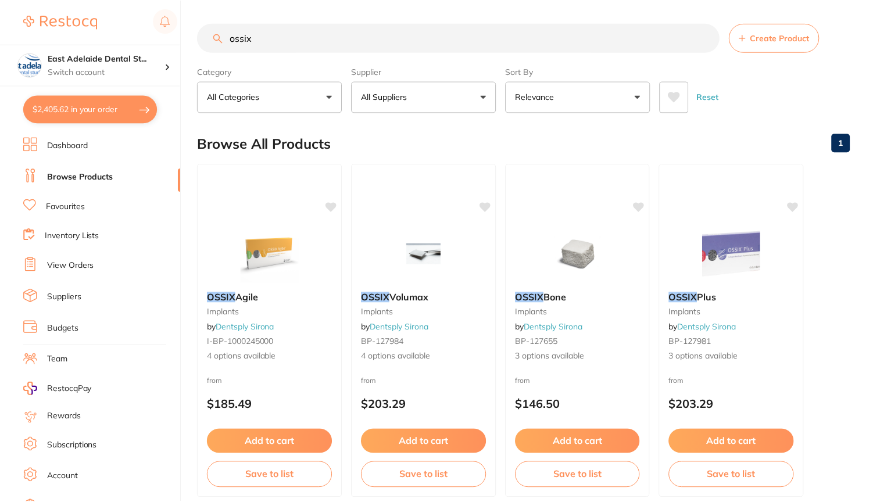
scroll to position [32, 0]
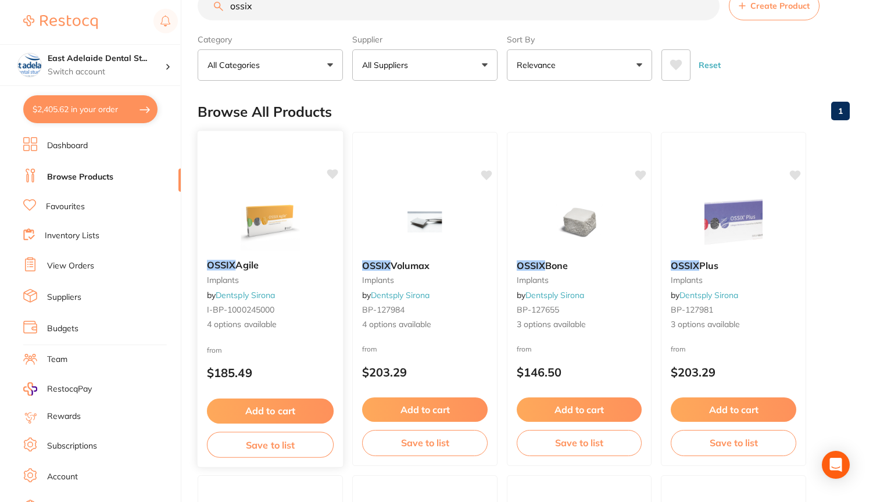
click at [269, 237] on img at bounding box center [270, 221] width 76 height 59
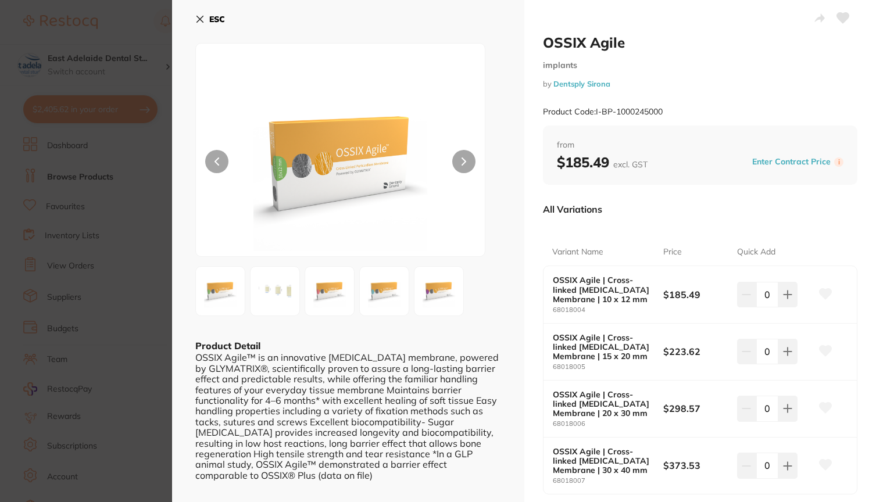
click at [201, 19] on icon at bounding box center [199, 19] width 9 height 9
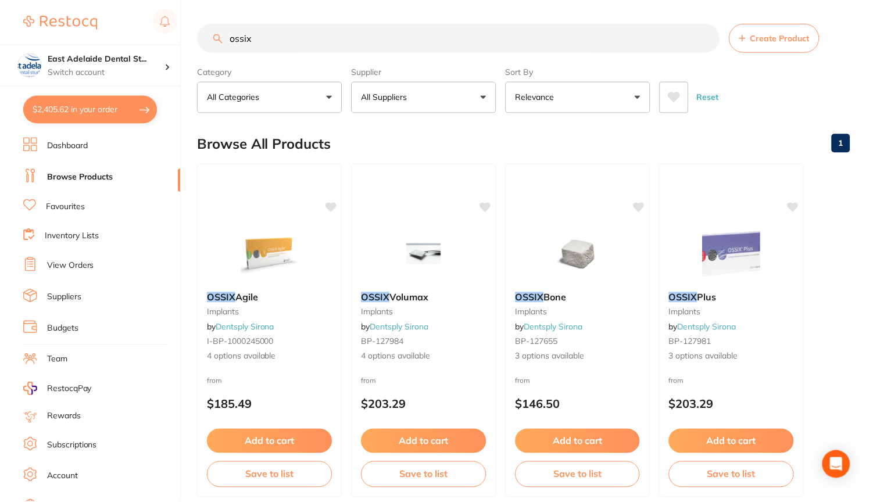
scroll to position [32, 0]
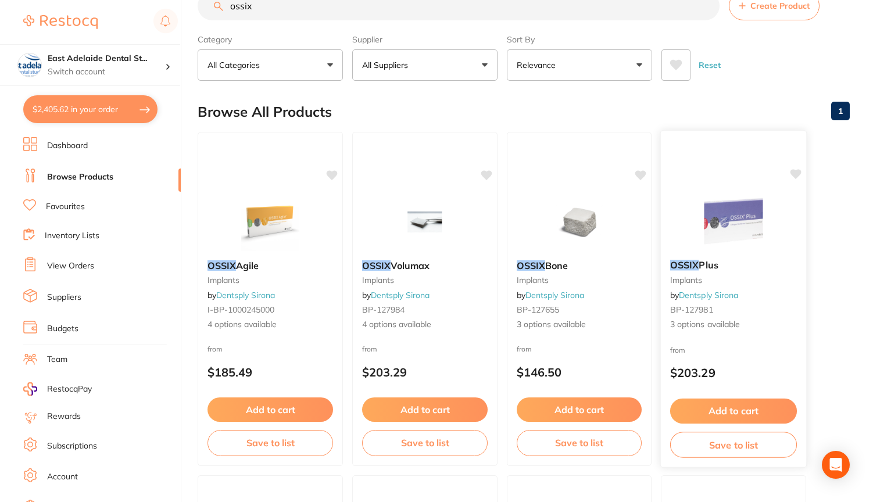
click at [725, 263] on b "OSSIX Plus" at bounding box center [733, 265] width 127 height 11
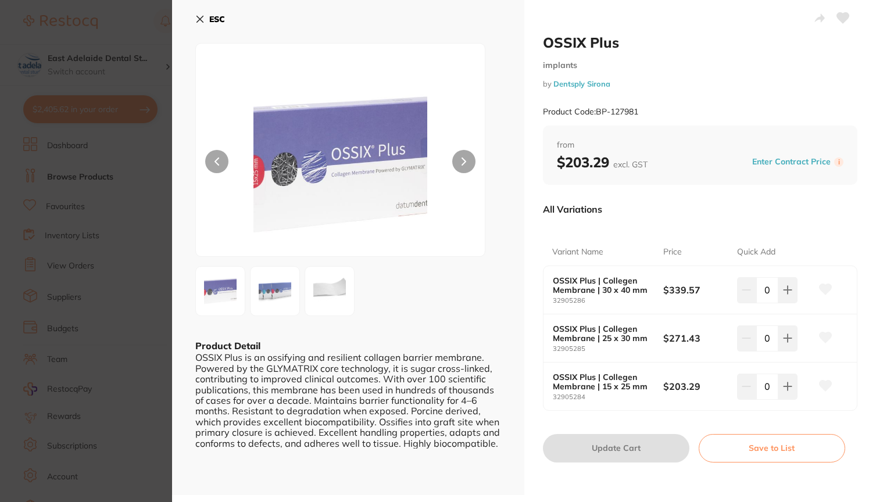
click at [204, 19] on icon at bounding box center [199, 19] width 9 height 9
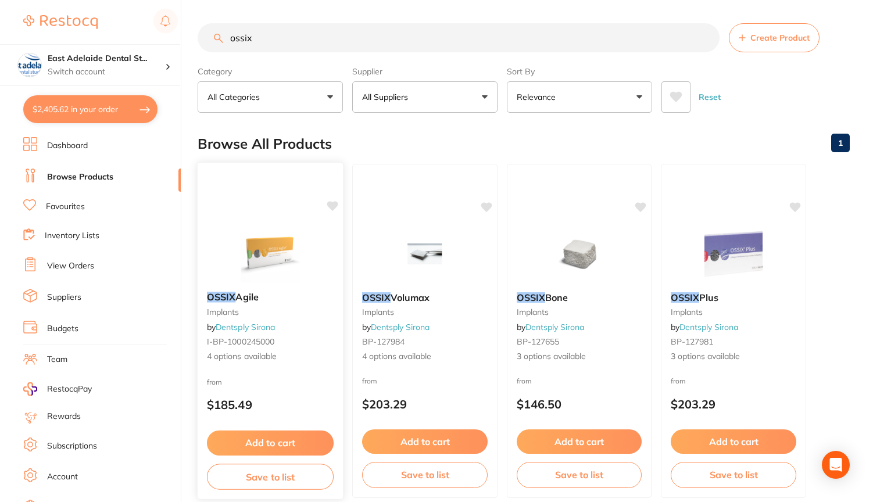
click at [246, 280] on img at bounding box center [270, 253] width 76 height 59
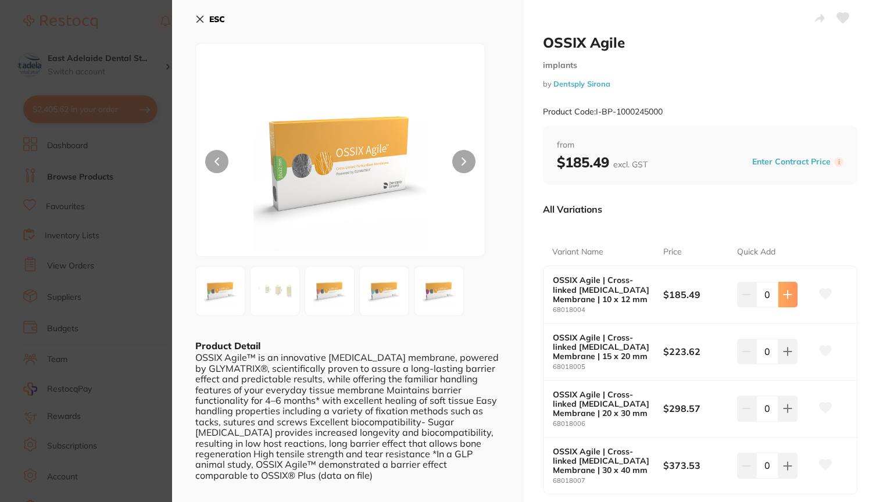
click at [789, 295] on icon at bounding box center [787, 294] width 9 height 9
type input "1"
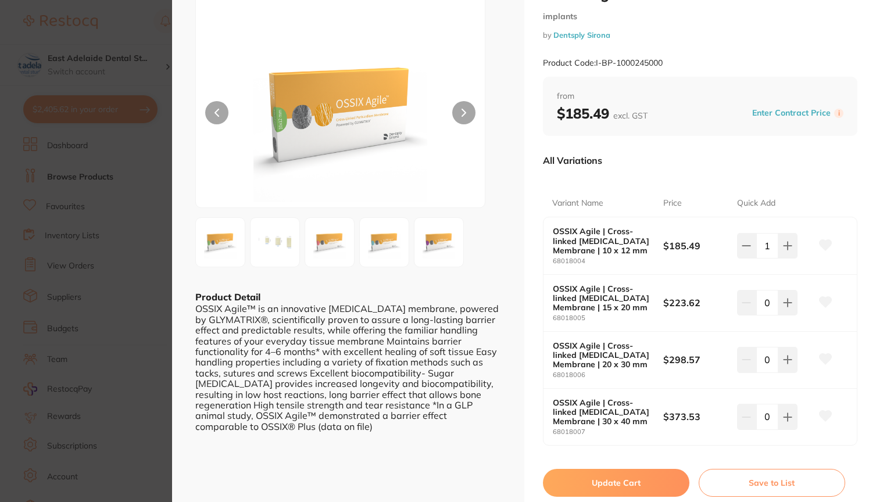
scroll to position [213, 0]
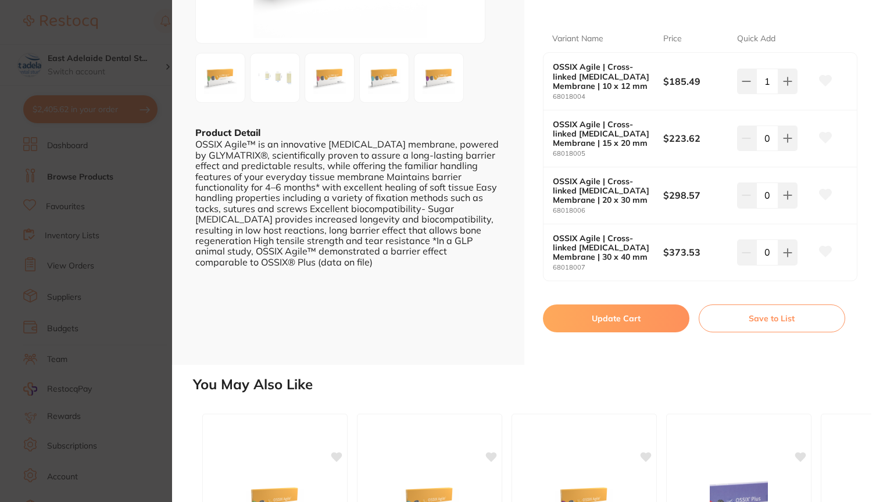
click at [616, 313] on button "Update Cart" at bounding box center [616, 319] width 146 height 28
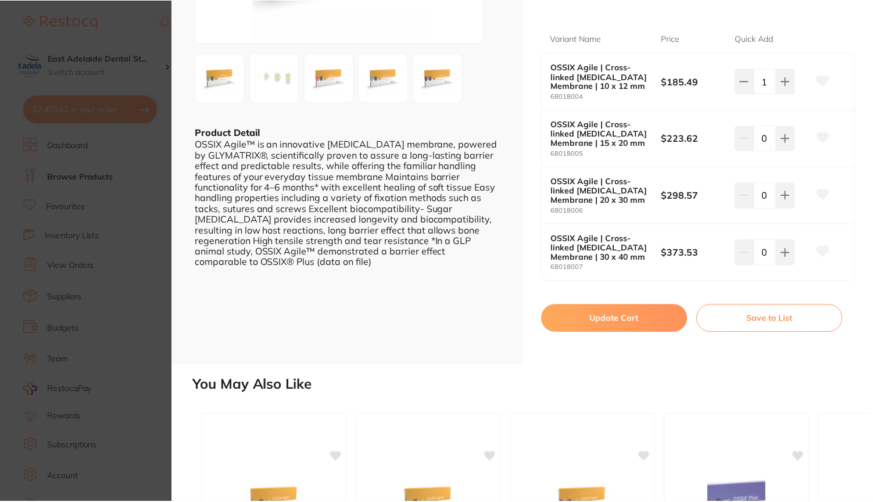
scroll to position [5, 0]
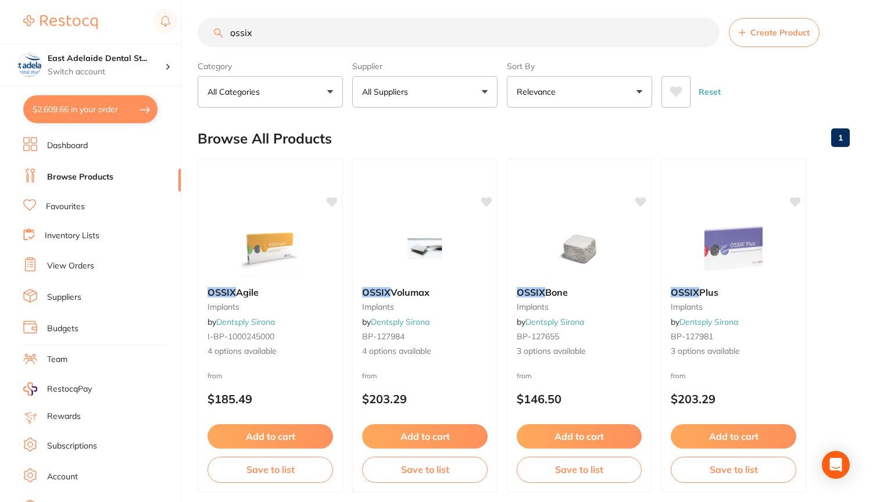
click at [310, 34] on input "ossix" at bounding box center [459, 32] width 522 height 29
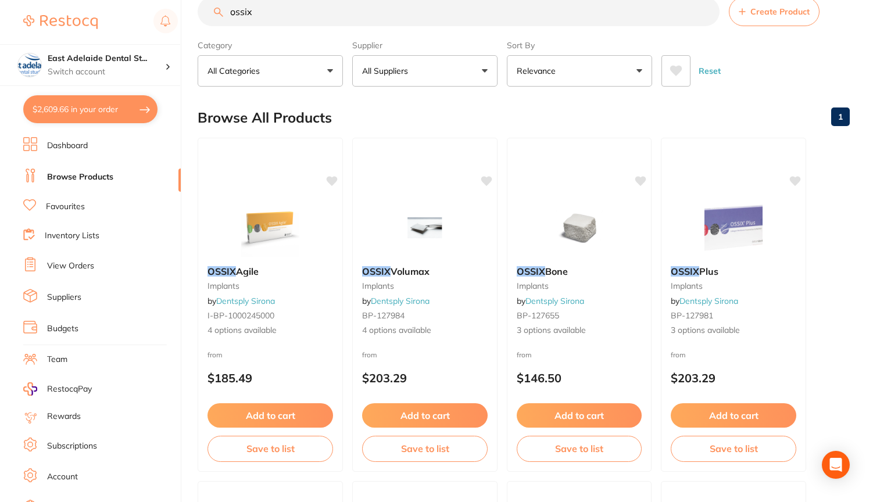
scroll to position [30, 0]
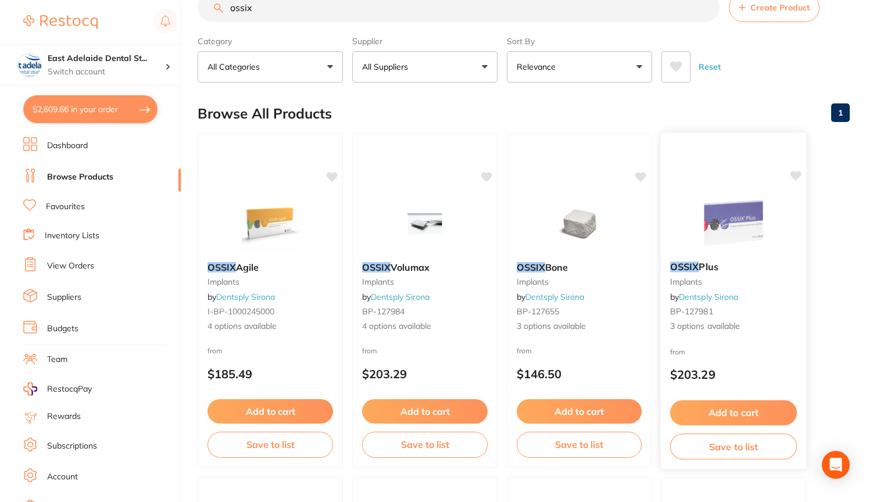
click at [724, 409] on button "Add to cart" at bounding box center [733, 413] width 127 height 25
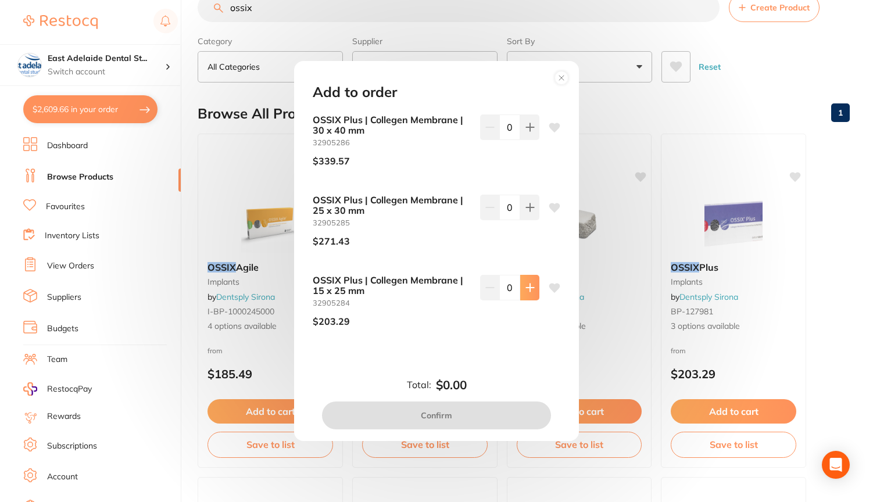
click at [528, 132] on icon at bounding box center [530, 127] width 9 height 9
type input "1"
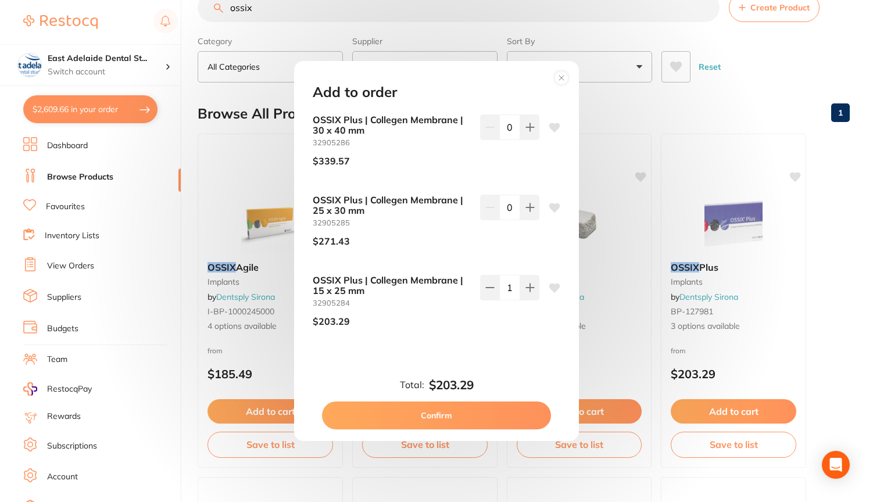
click at [439, 412] on button "Confirm" at bounding box center [436, 416] width 229 height 28
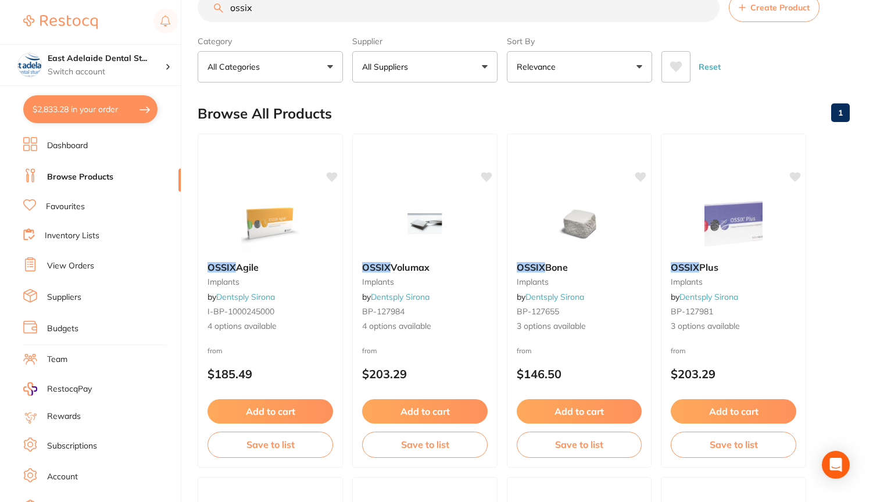
click at [269, 13] on input "ossix" at bounding box center [459, 7] width 522 height 29
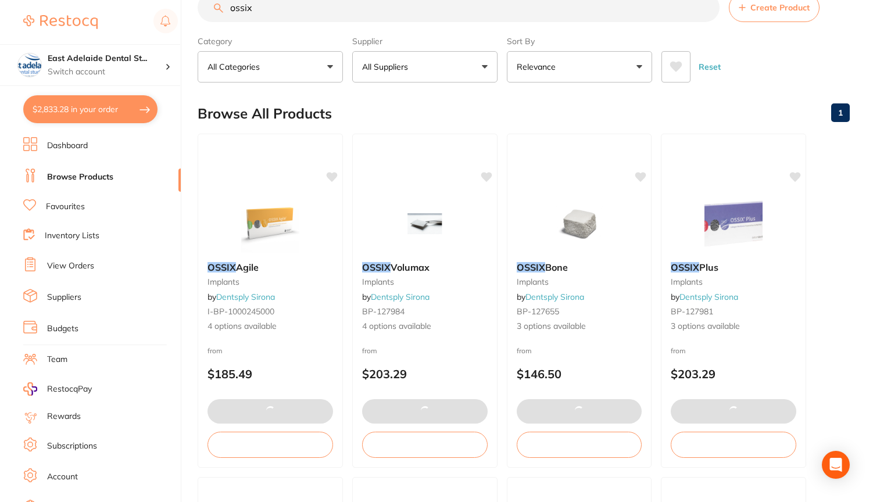
click at [269, 13] on input "ossix" at bounding box center [459, 7] width 522 height 29
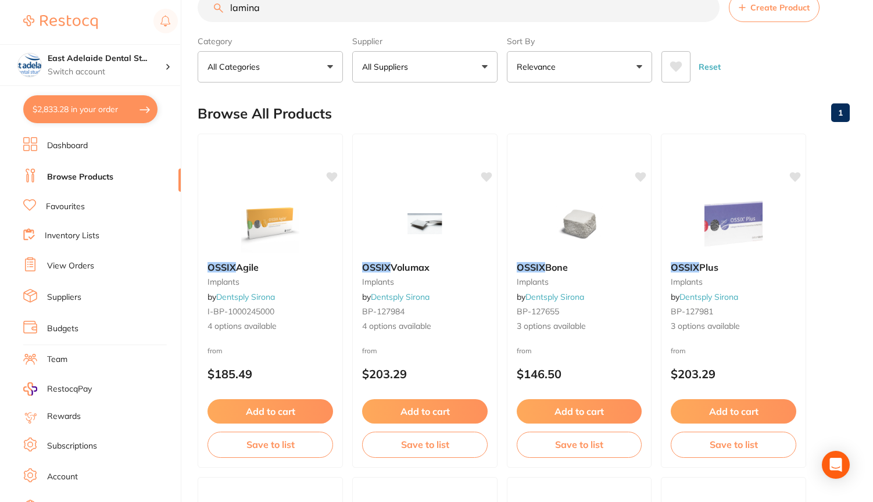
type input "lamina"
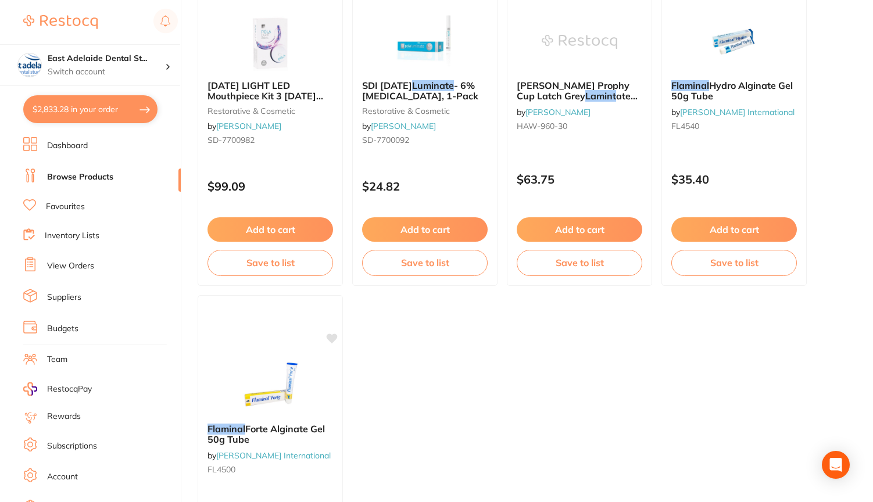
scroll to position [1587, 0]
